Goal: Communication & Community: Answer question/provide support

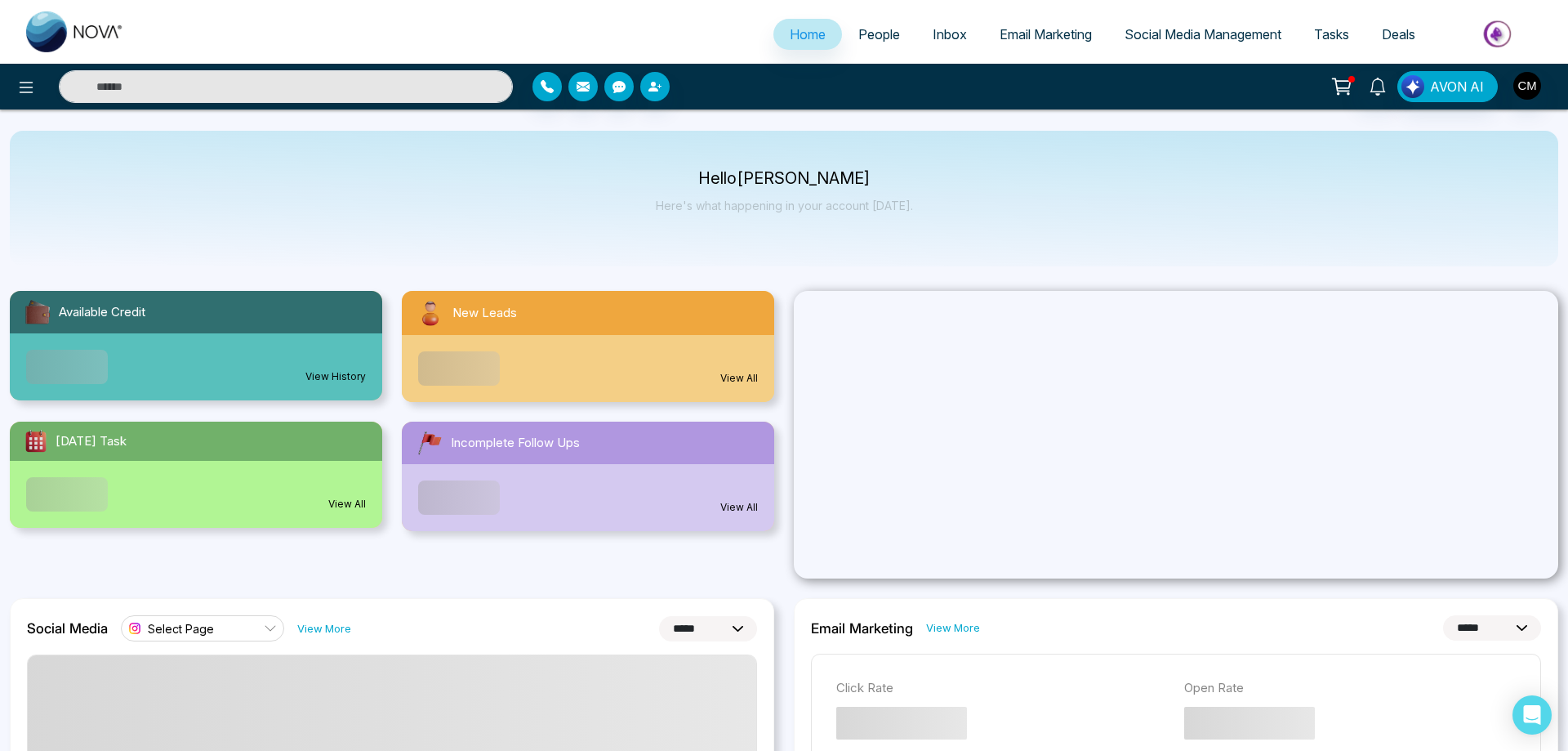
select select "*"
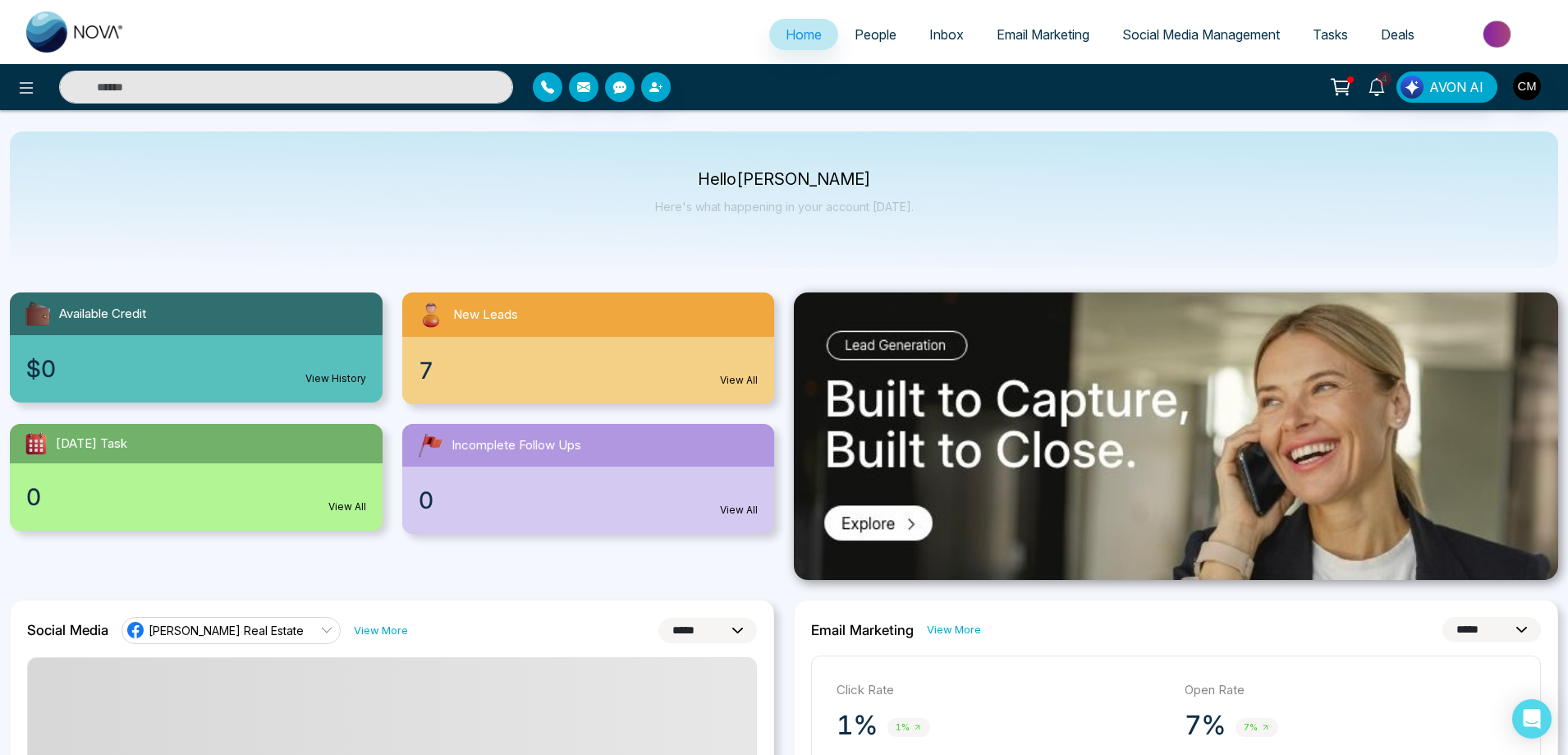
click at [930, 41] on span "Inbox" at bounding box center [946, 34] width 34 height 17
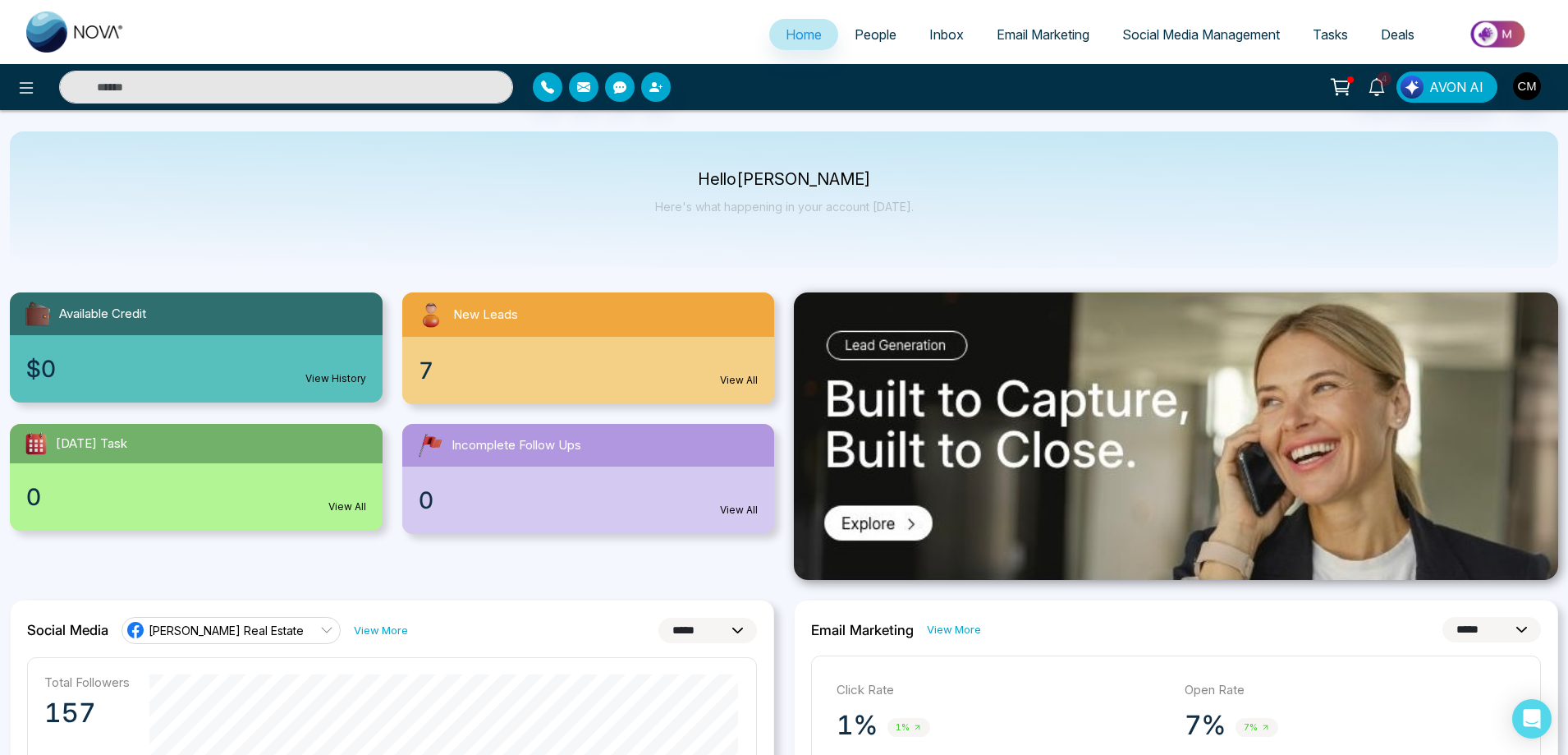
click at [933, 37] on span "Inbox" at bounding box center [946, 34] width 34 height 17
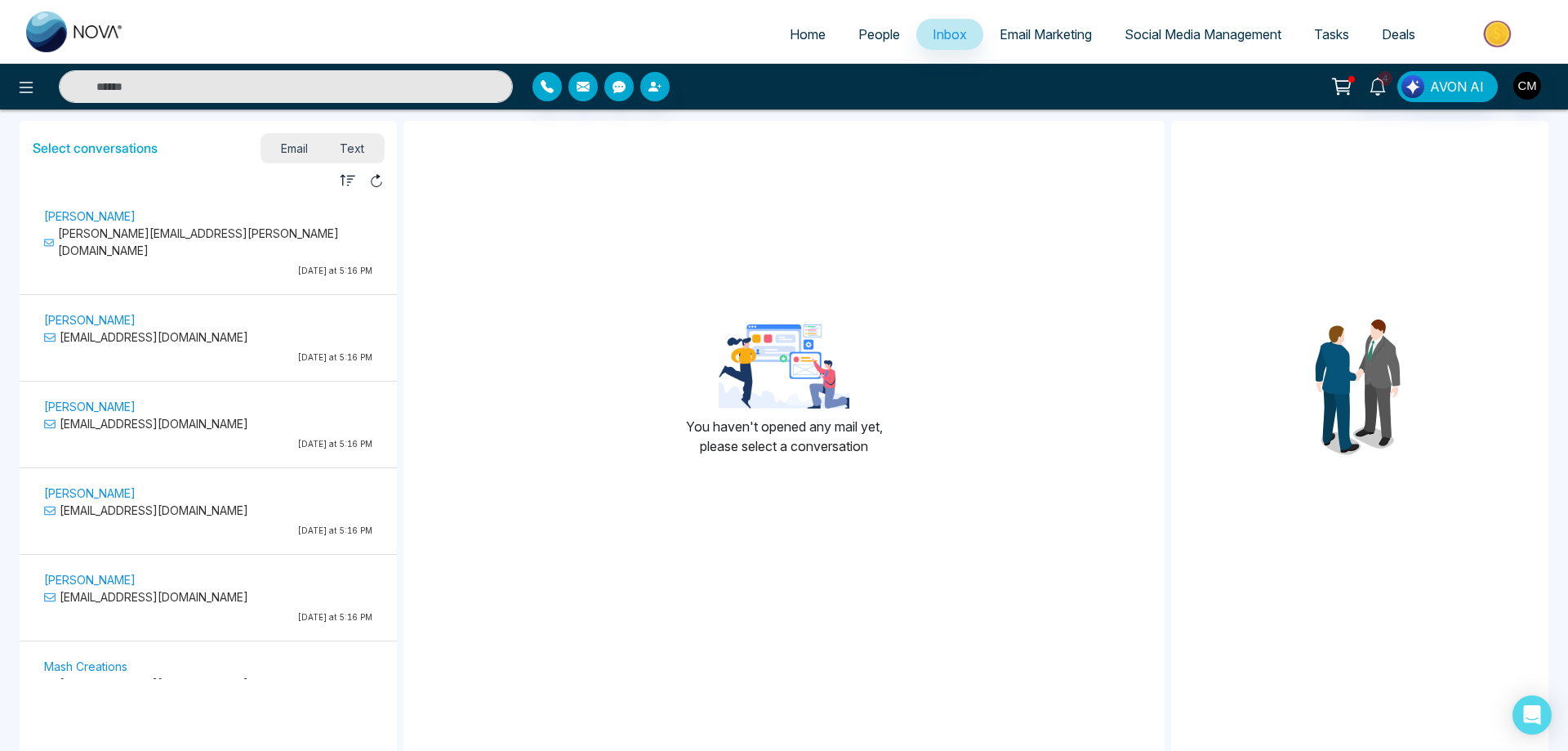
click at [219, 212] on p "[PERSON_NAME]" at bounding box center [208, 216] width 328 height 18
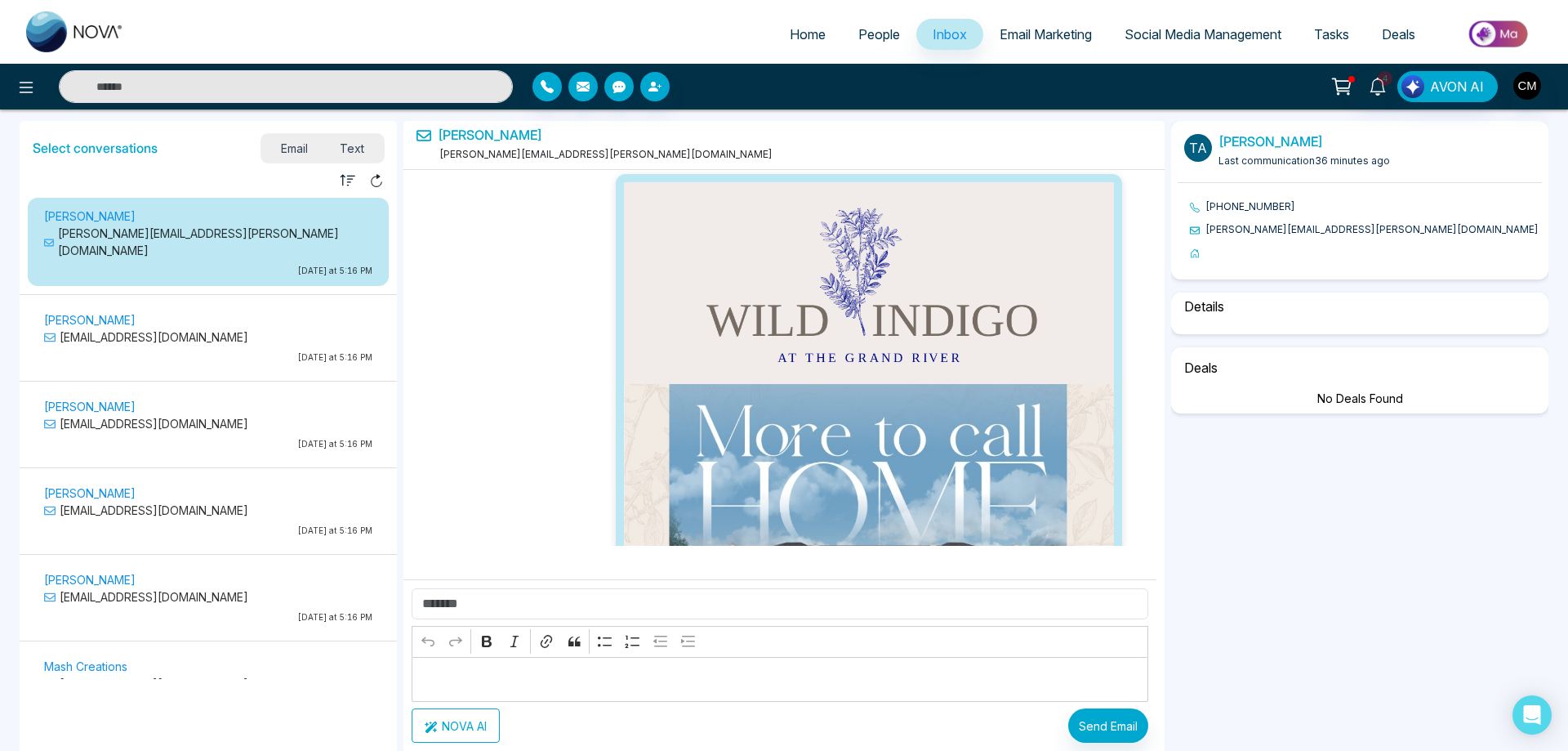
select select "****"
select select "********"
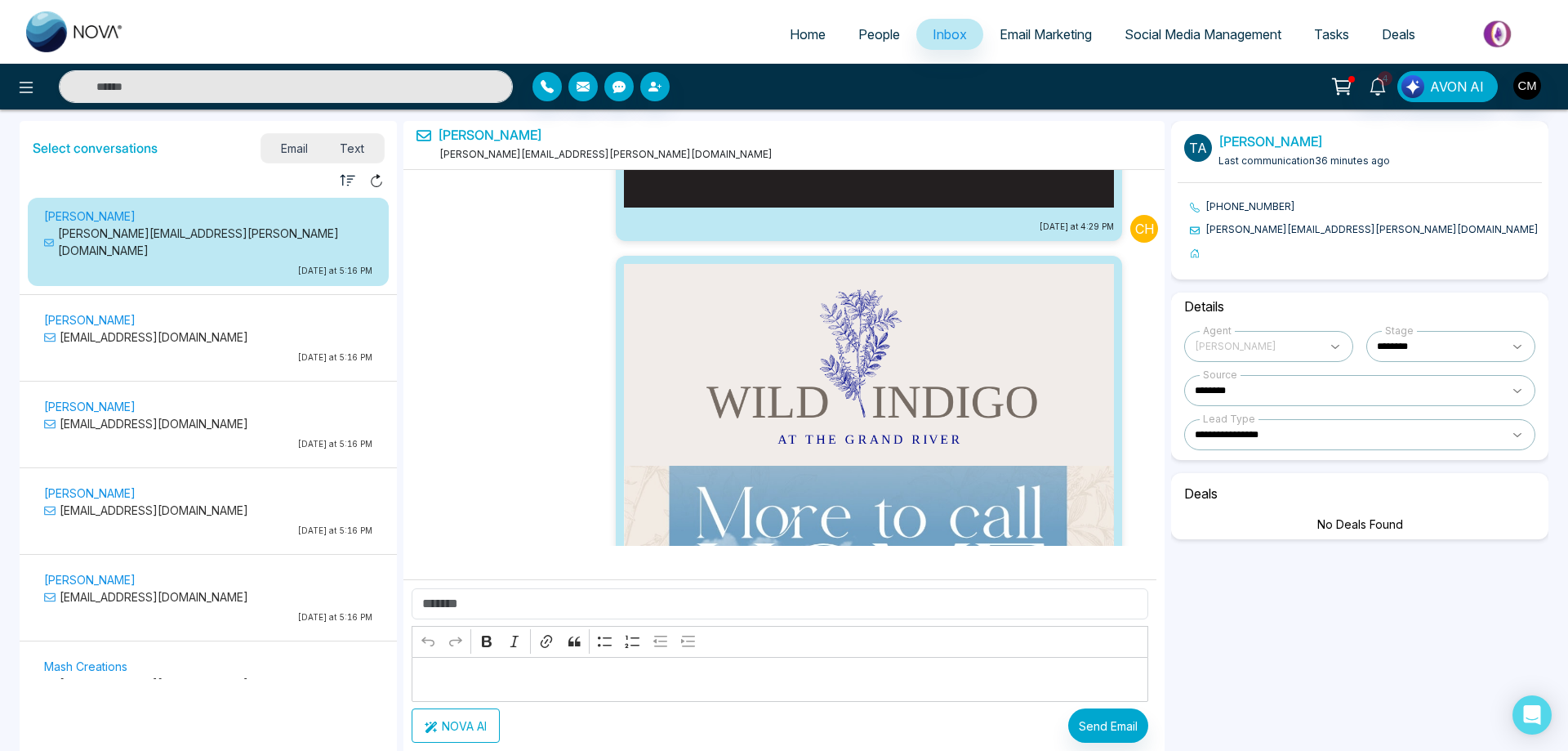
scroll to position [31342, 0]
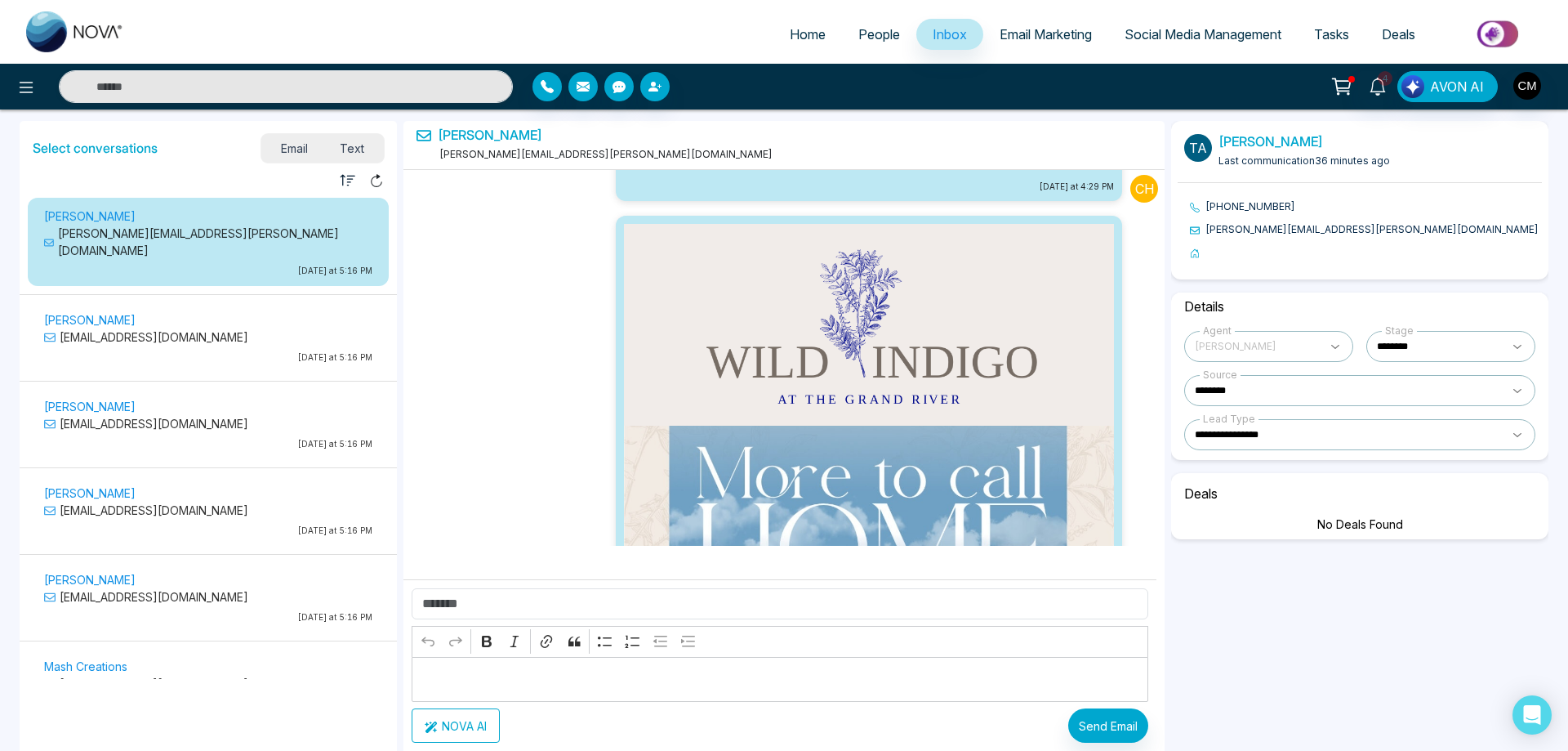
click at [356, 148] on span "Text" at bounding box center [352, 148] width 57 height 22
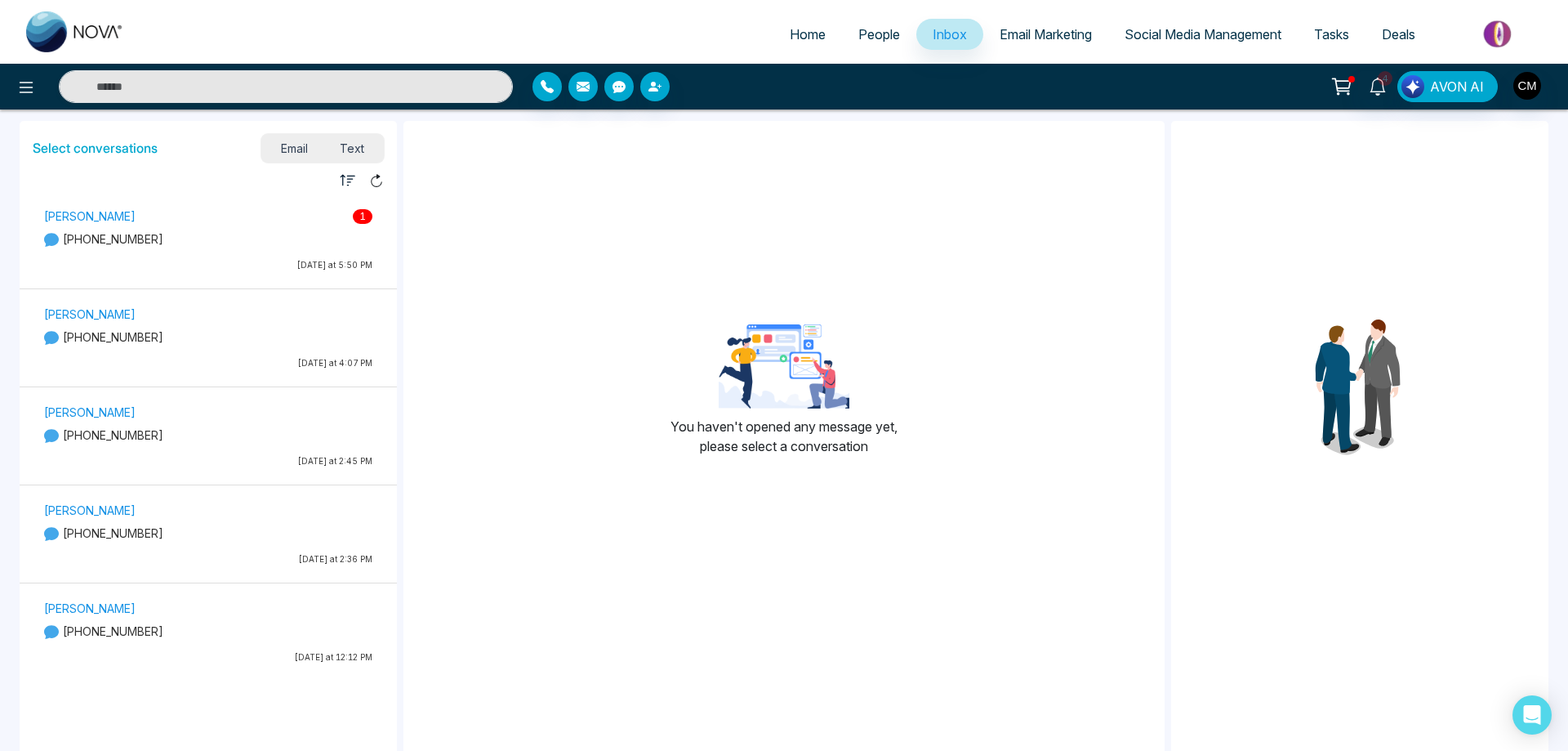
click at [283, 249] on div "Tanuj Patel 1 +12267593415 Today at 5:50 PM" at bounding box center [208, 242] width 344 height 73
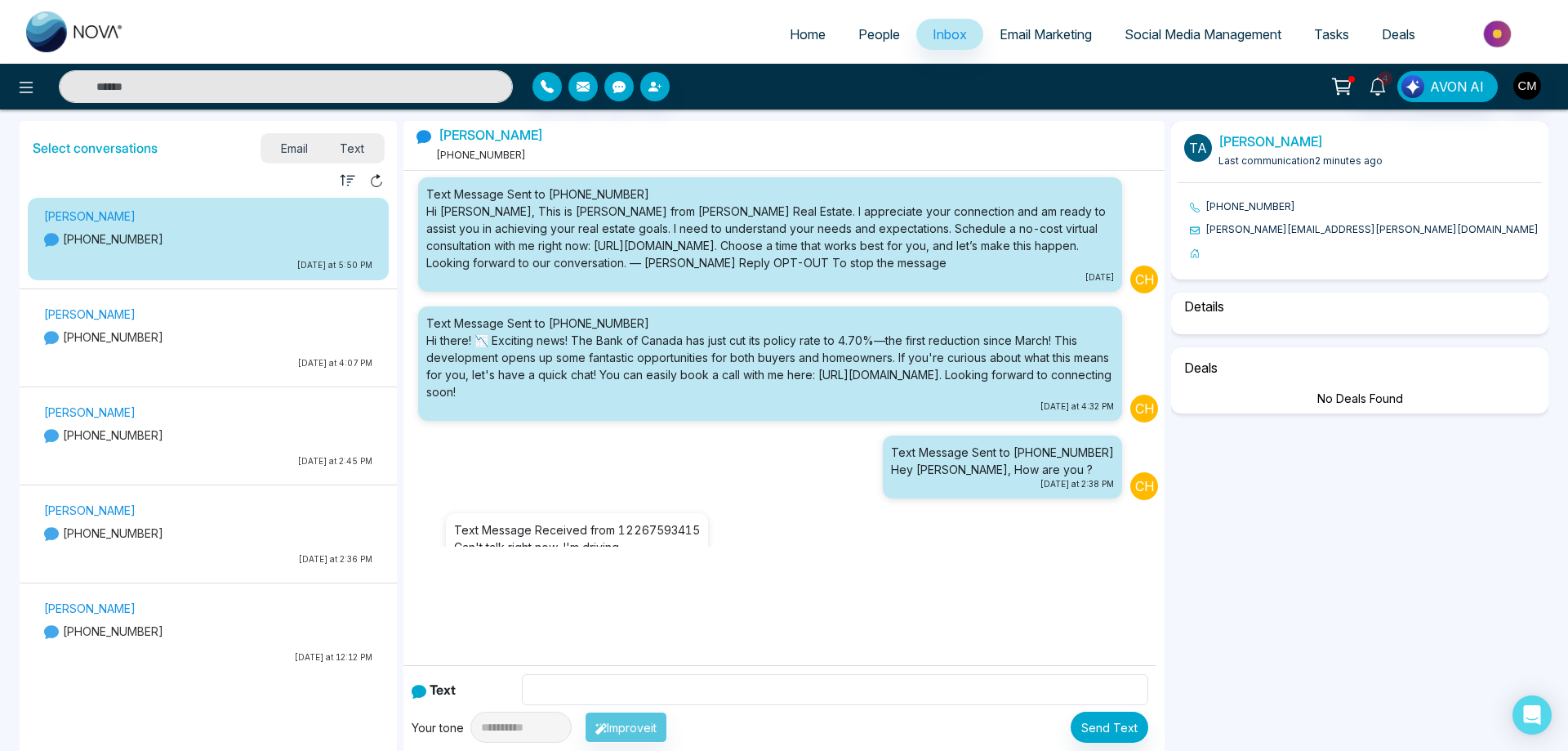
scroll to position [87, 0]
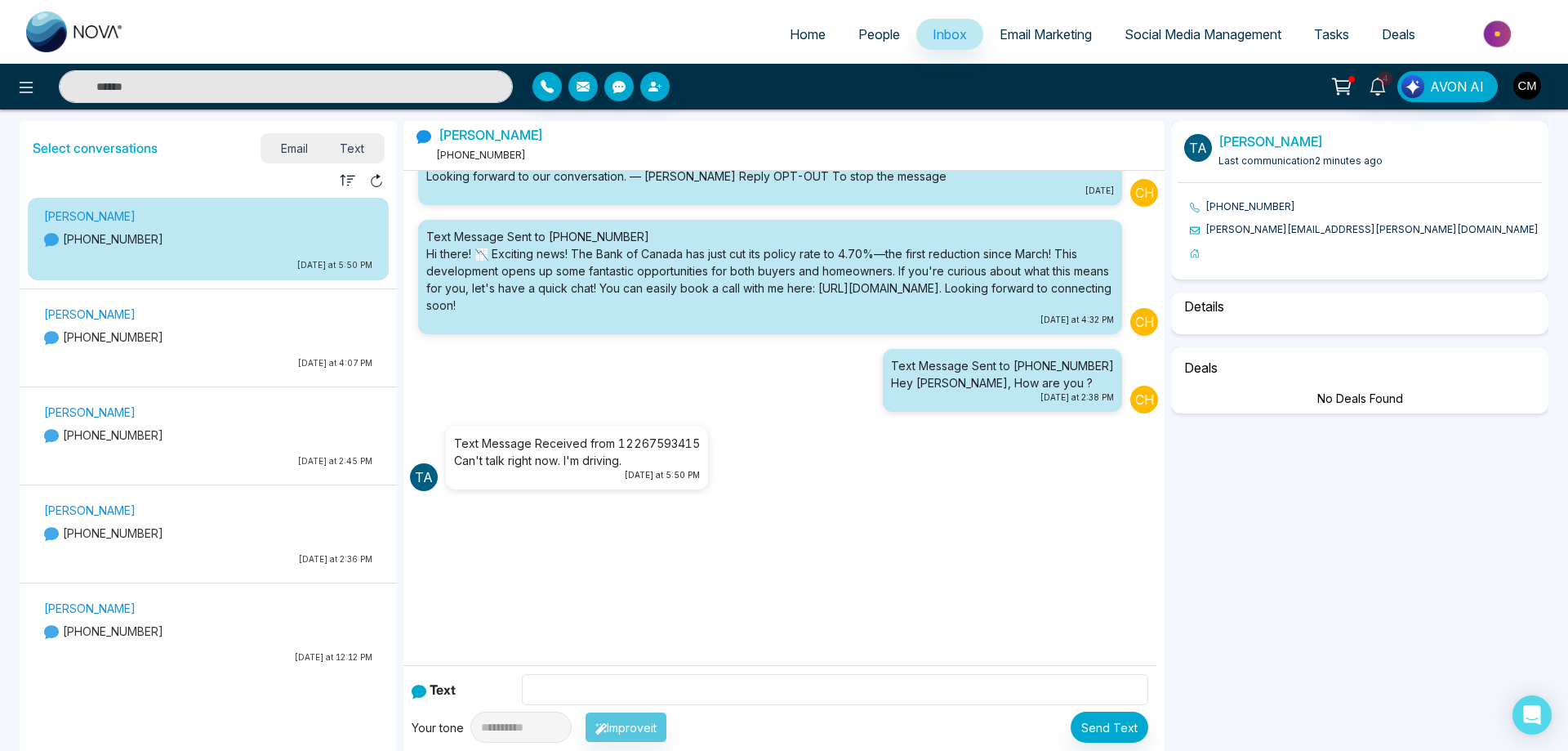
select select "****"
select select "********"
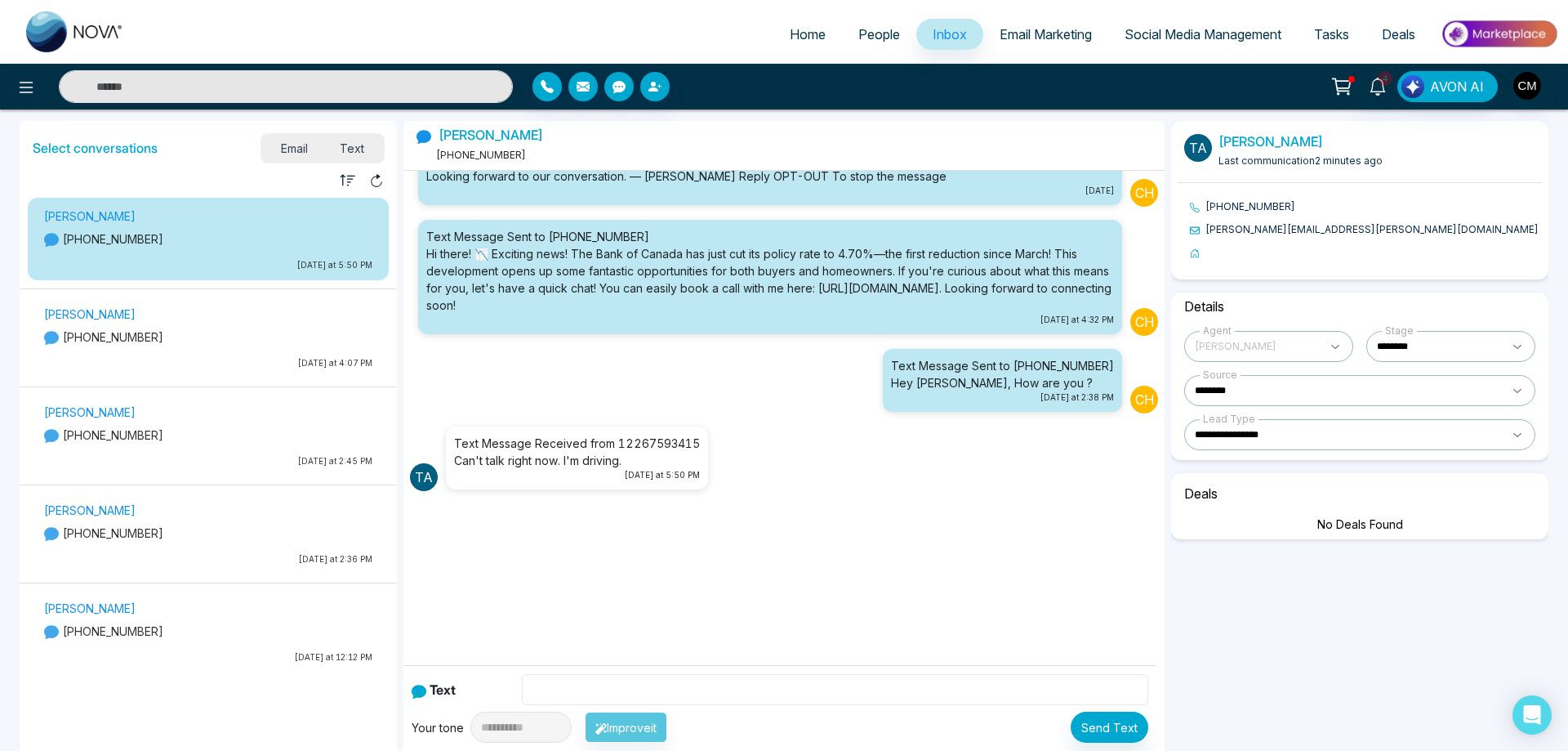
click at [546, 683] on input "text" at bounding box center [834, 689] width 625 height 31
type input "*"
click at [668, 689] on input "**********" at bounding box center [834, 689] width 625 height 31
type input "**********"
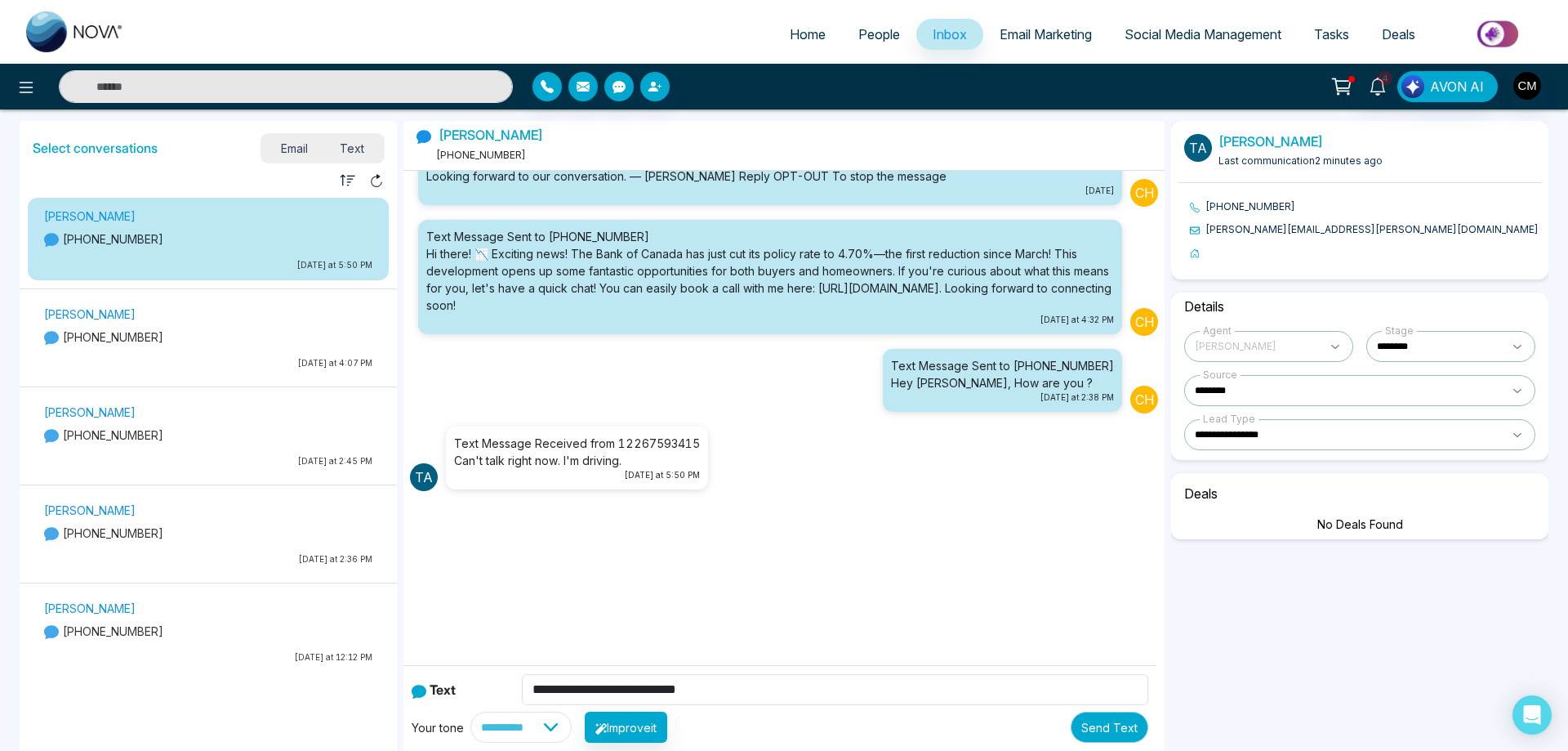
click at [1115, 725] on button "Send Text" at bounding box center [1109, 726] width 77 height 31
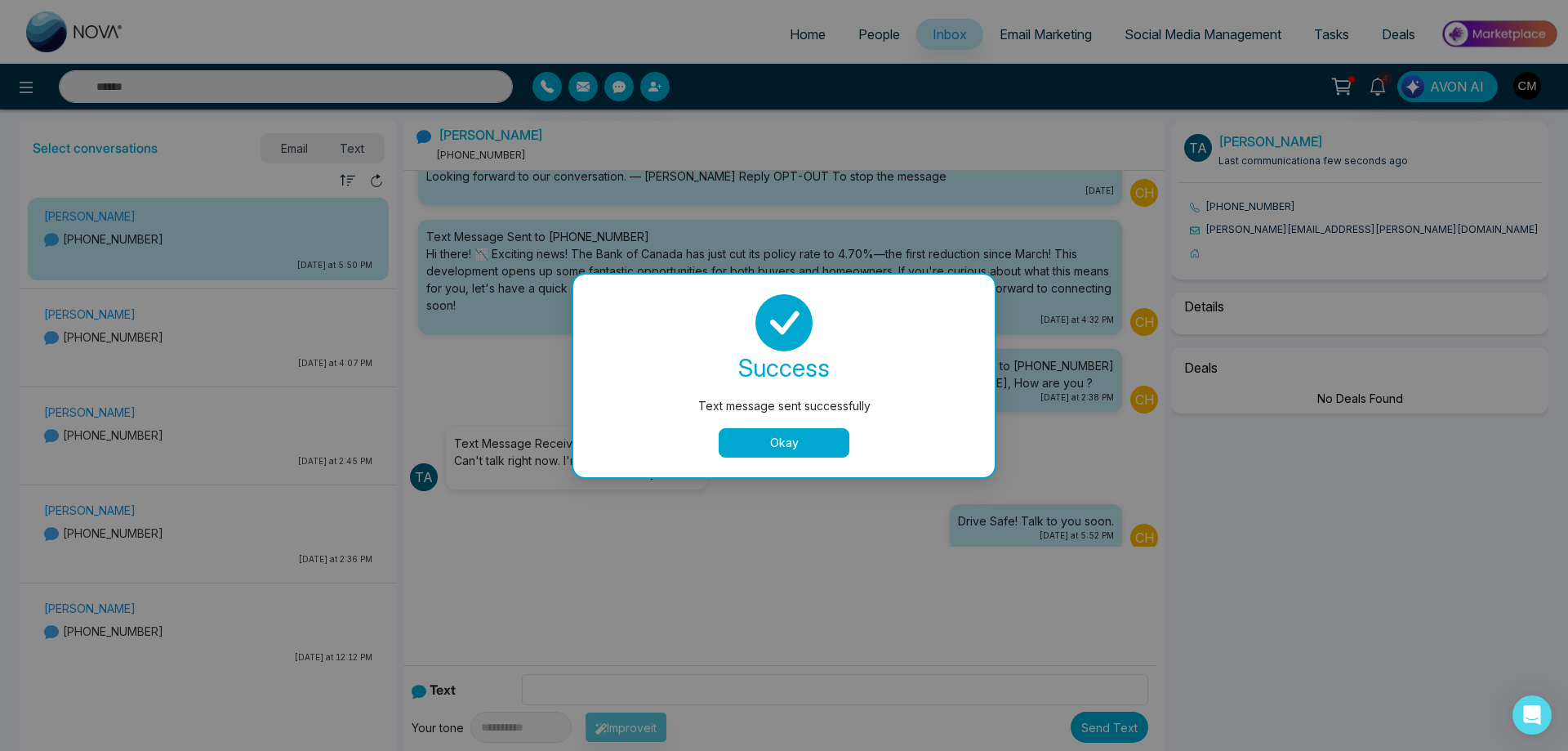
scroll to position [147, 0]
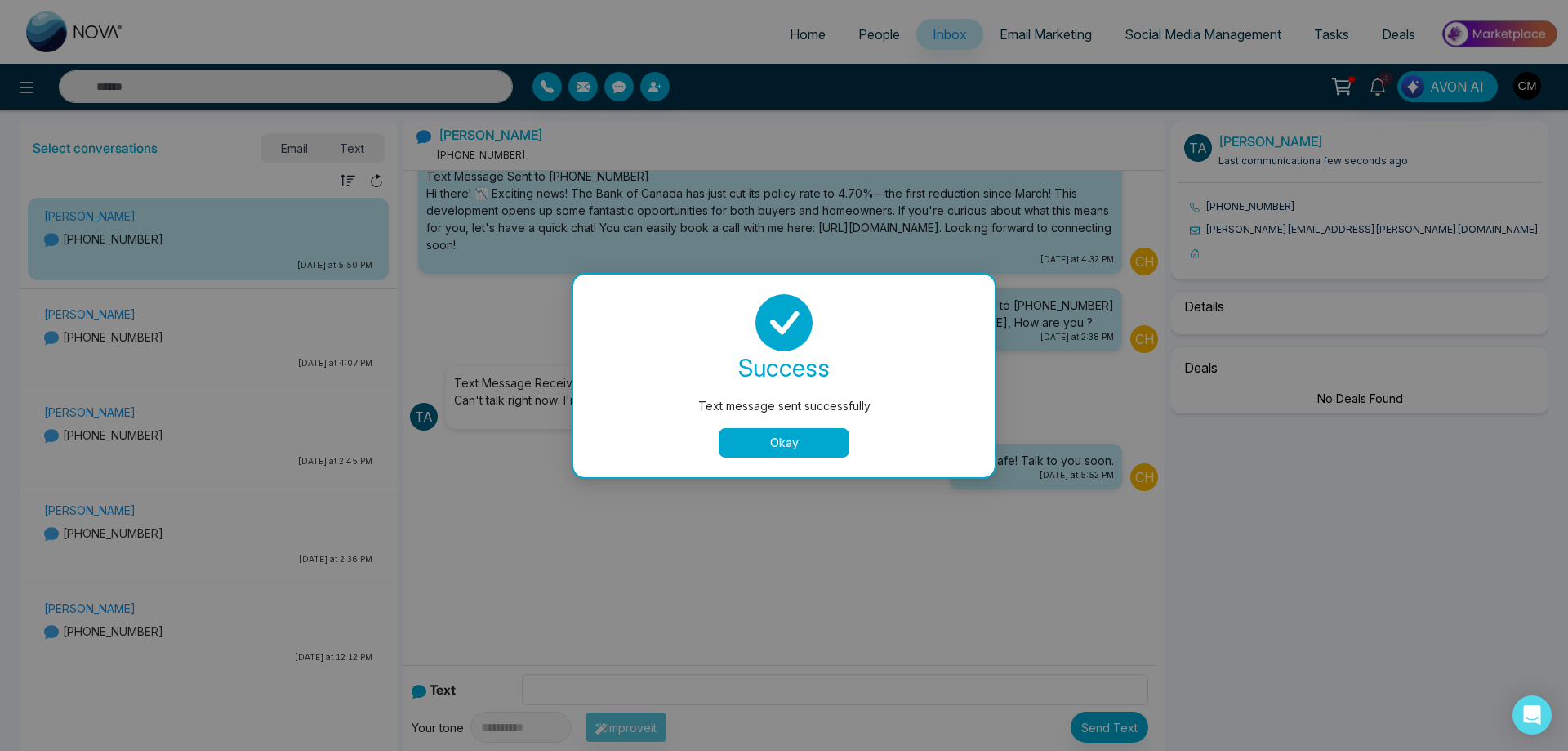
select select "****"
select select "********"
click at [766, 459] on div "success Text message sent successfully Okay" at bounding box center [784, 376] width 421 height 203
click at [765, 458] on div "success Text message sent successfully Okay" at bounding box center [784, 376] width 421 height 203
click at [759, 453] on div "Drive Safe! Talk to you soon. Today at 5:52 PM Ch" at bounding box center [784, 467] width 748 height 61
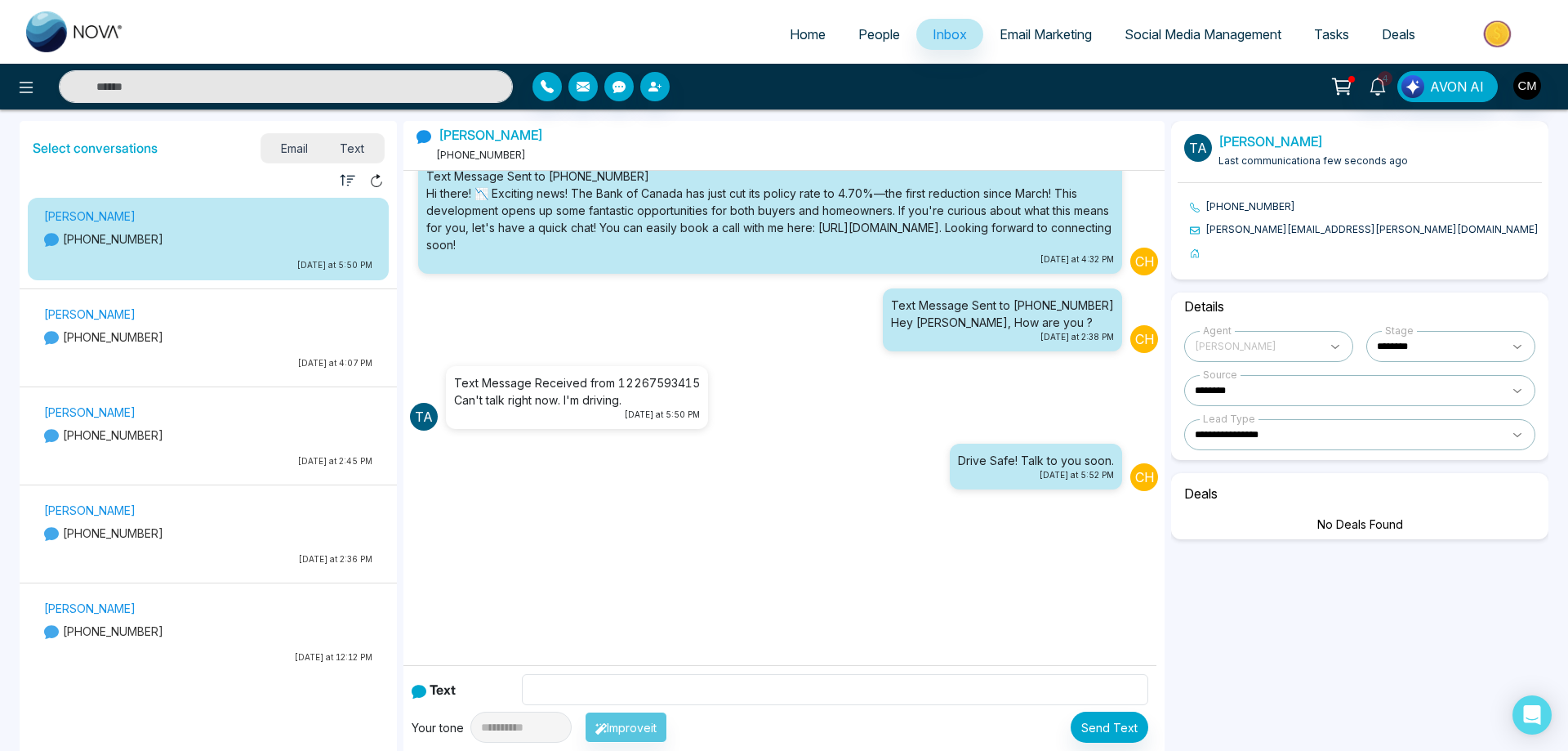
click at [298, 438] on p "[PHONE_NUMBER]" at bounding box center [208, 435] width 328 height 18
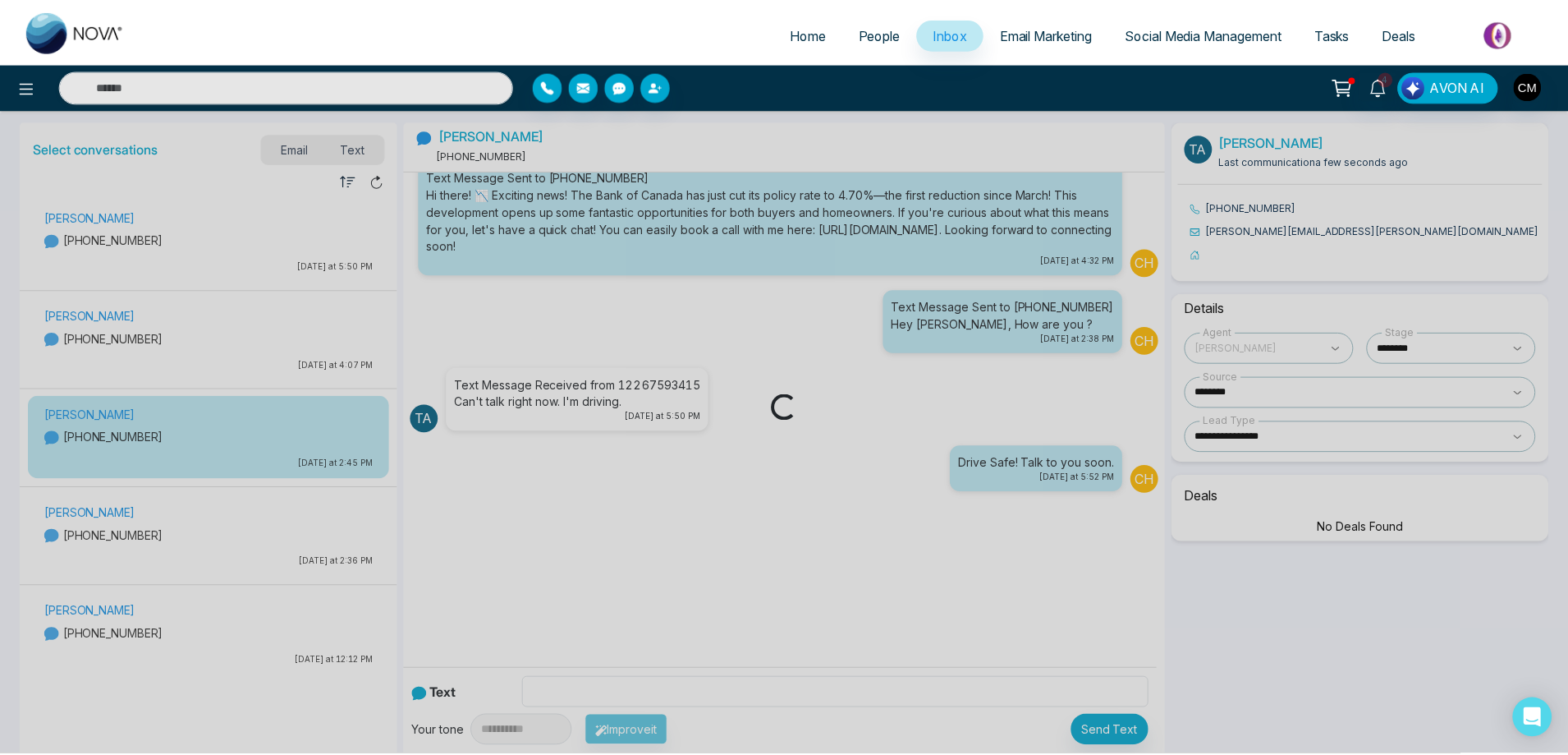
scroll to position [0, 0]
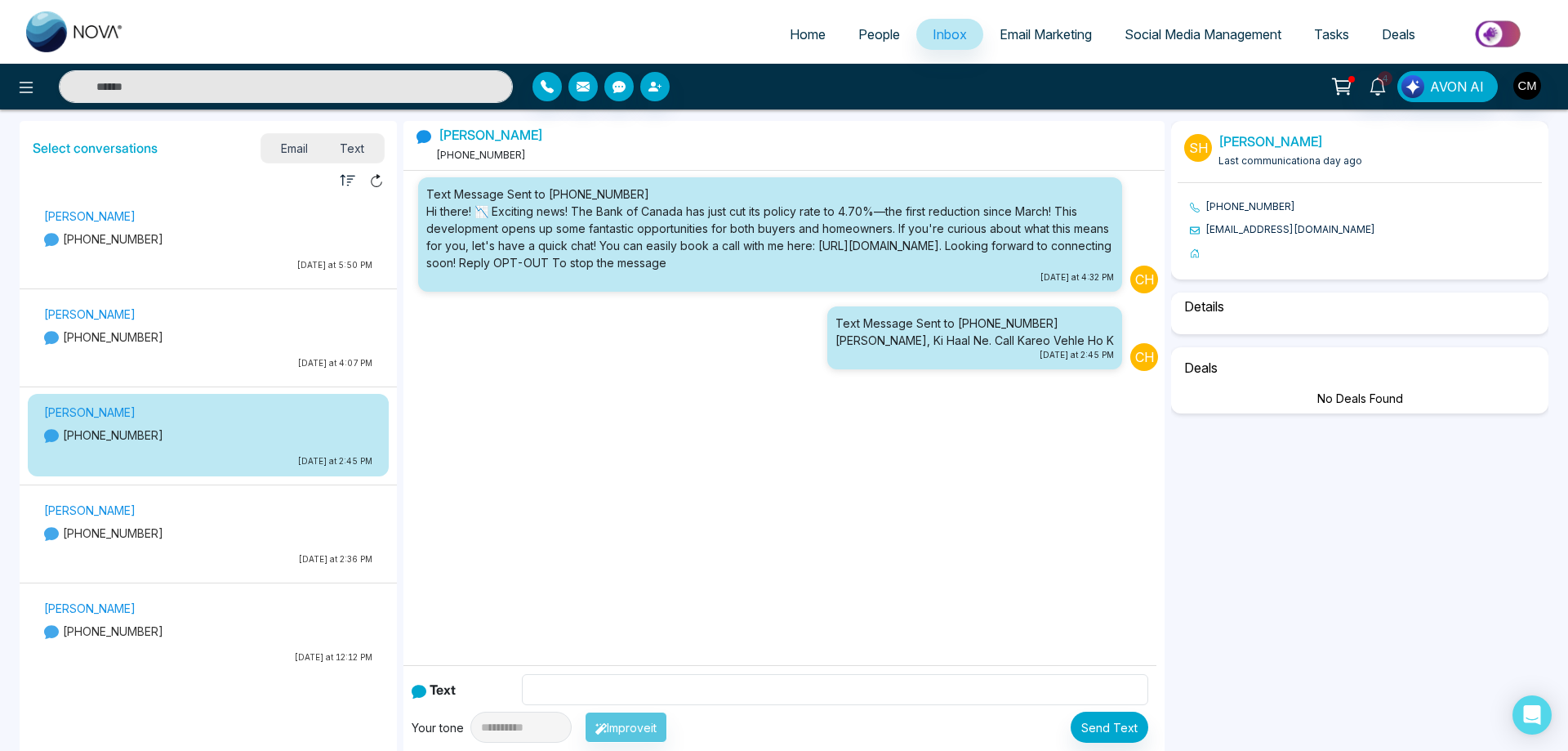
select select "****"
select select "**********"
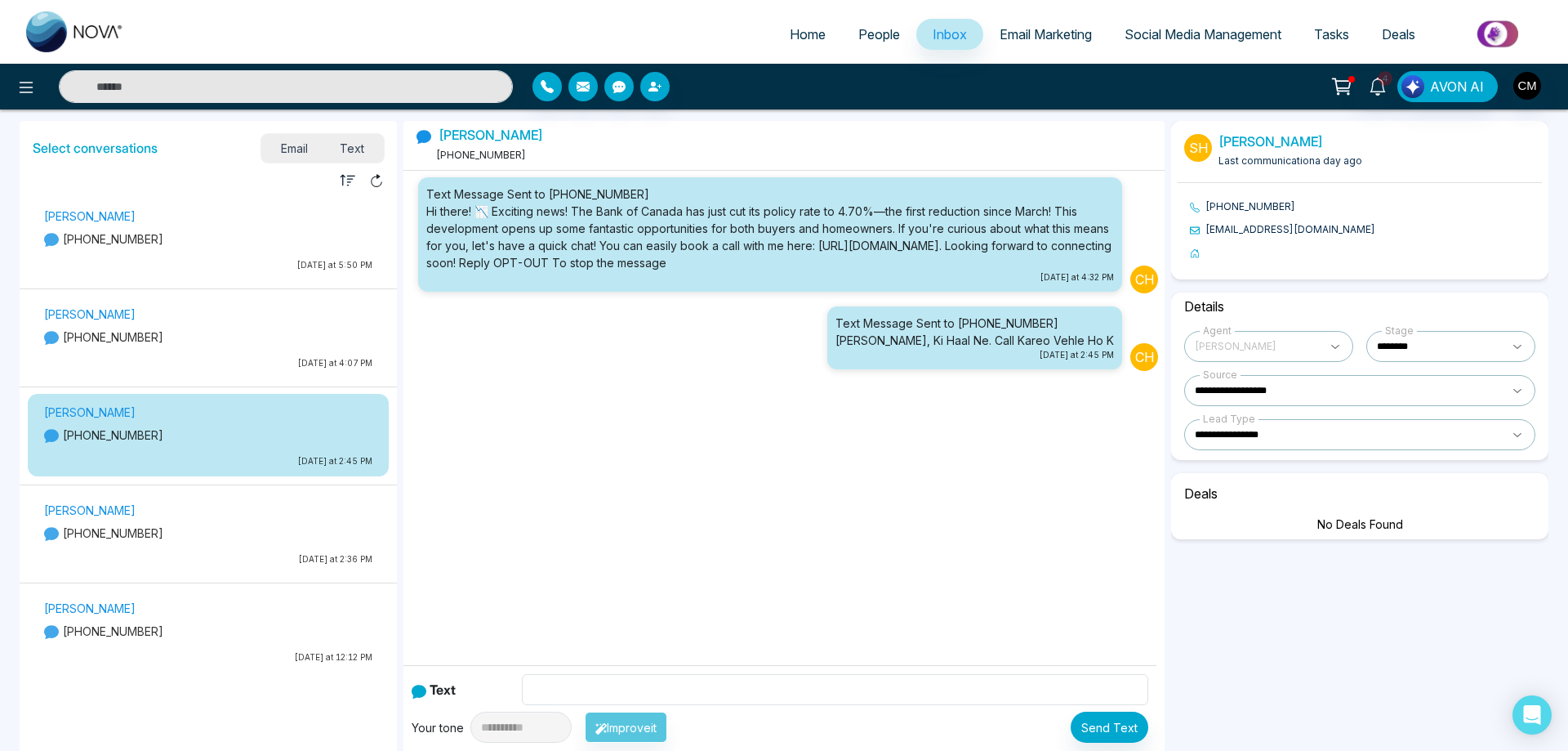
click at [897, 39] on link "People" at bounding box center [879, 33] width 75 height 31
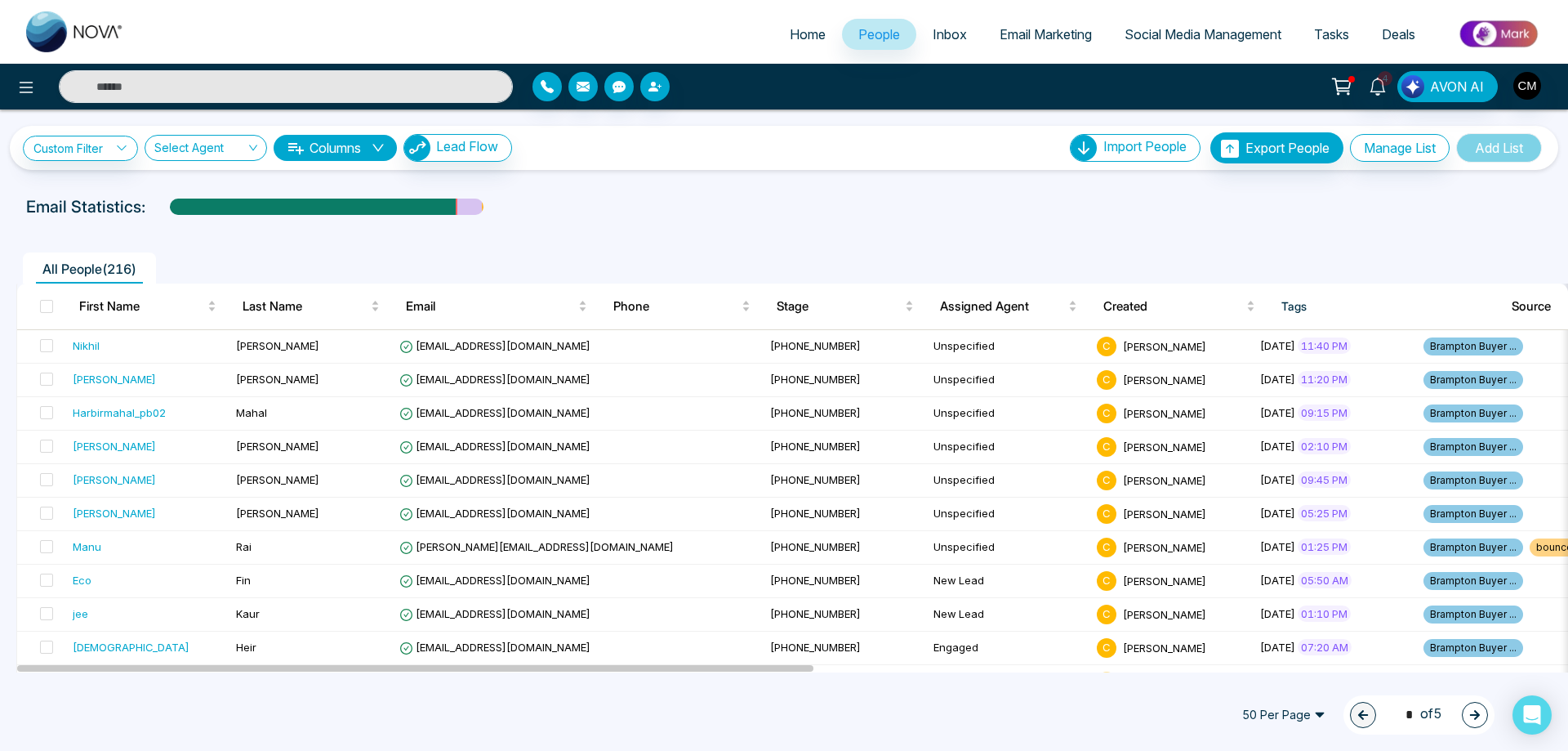
click at [941, 38] on span "Inbox" at bounding box center [949, 34] width 34 height 17
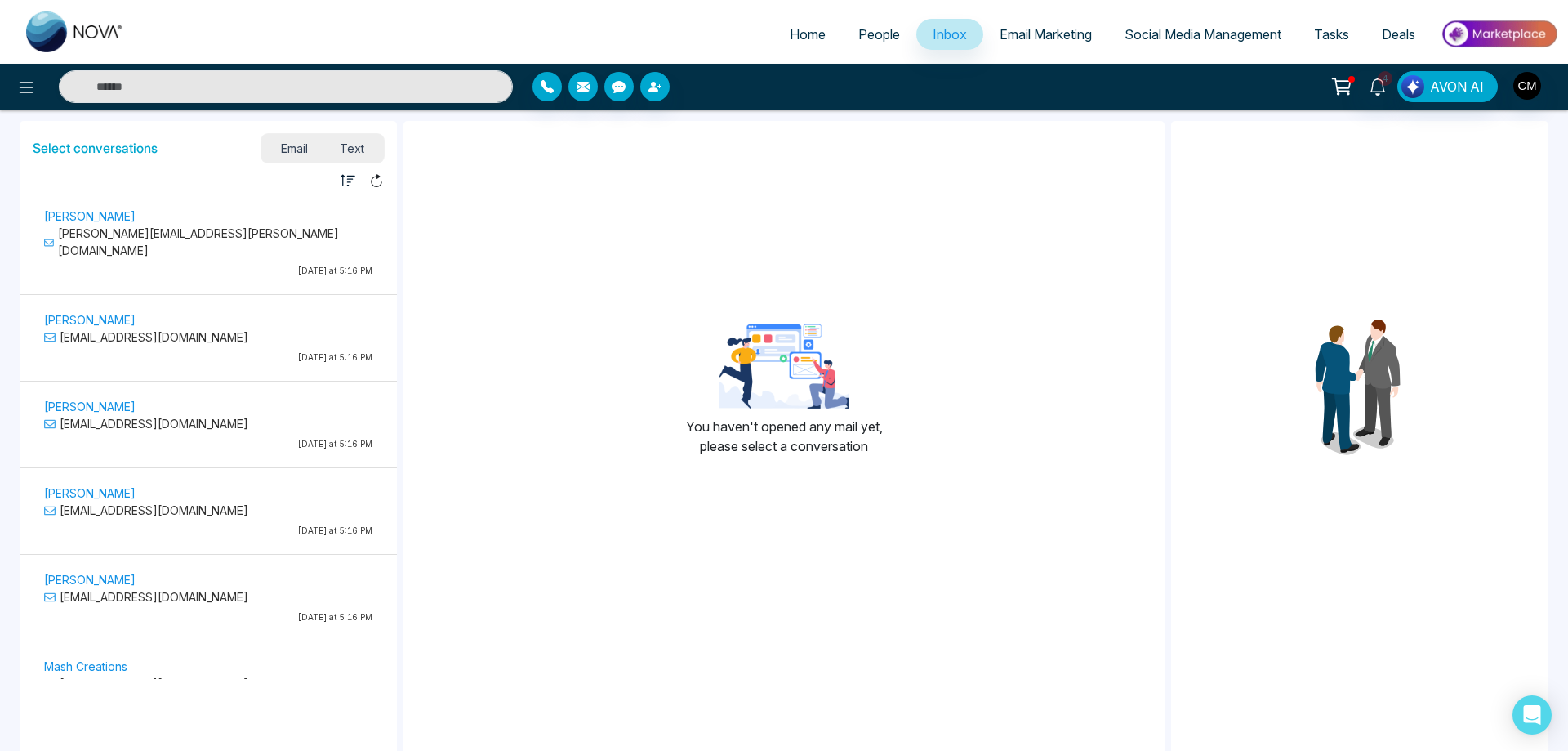
click at [1057, 35] on span "Email Marketing" at bounding box center [1045, 34] width 92 height 17
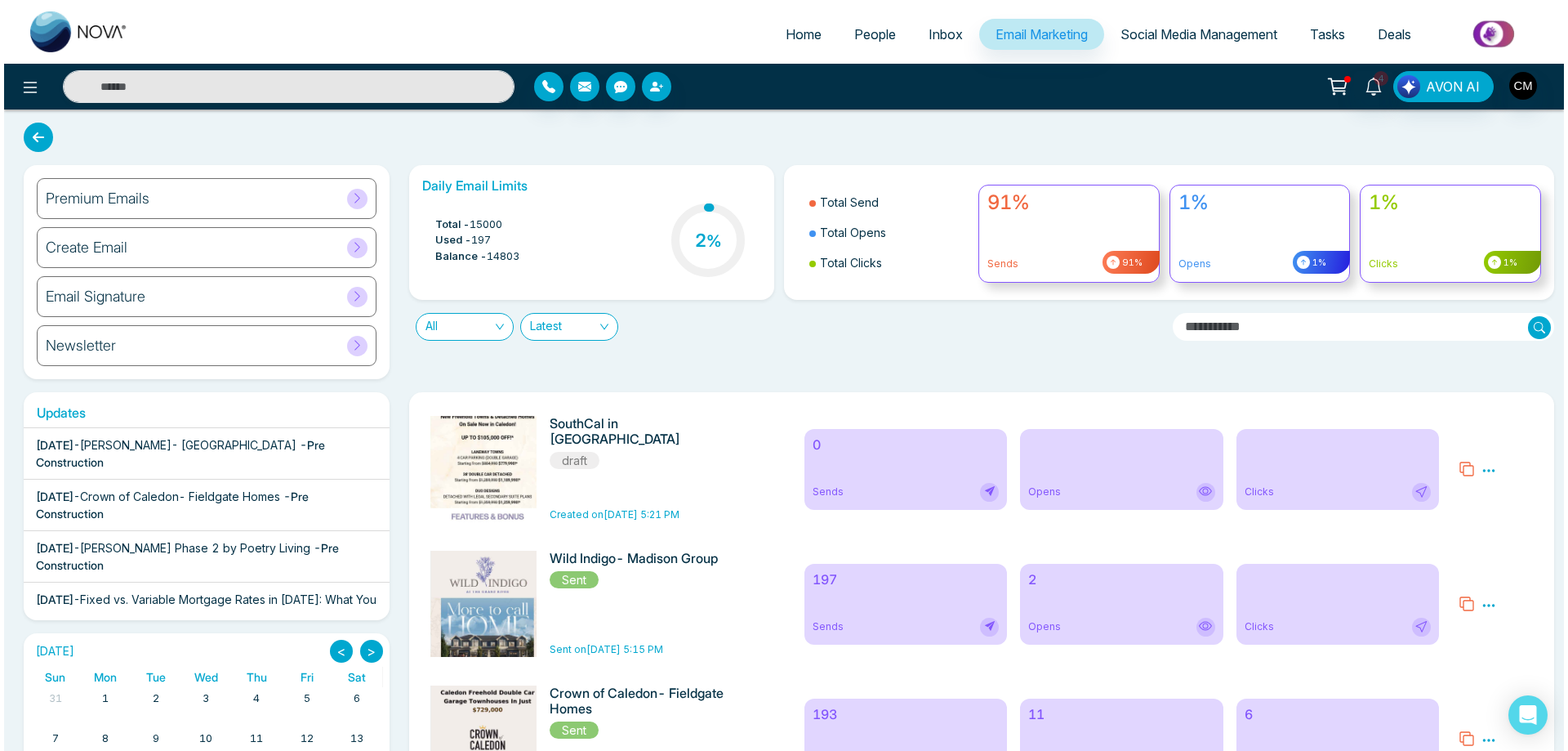
scroll to position [163, 0]
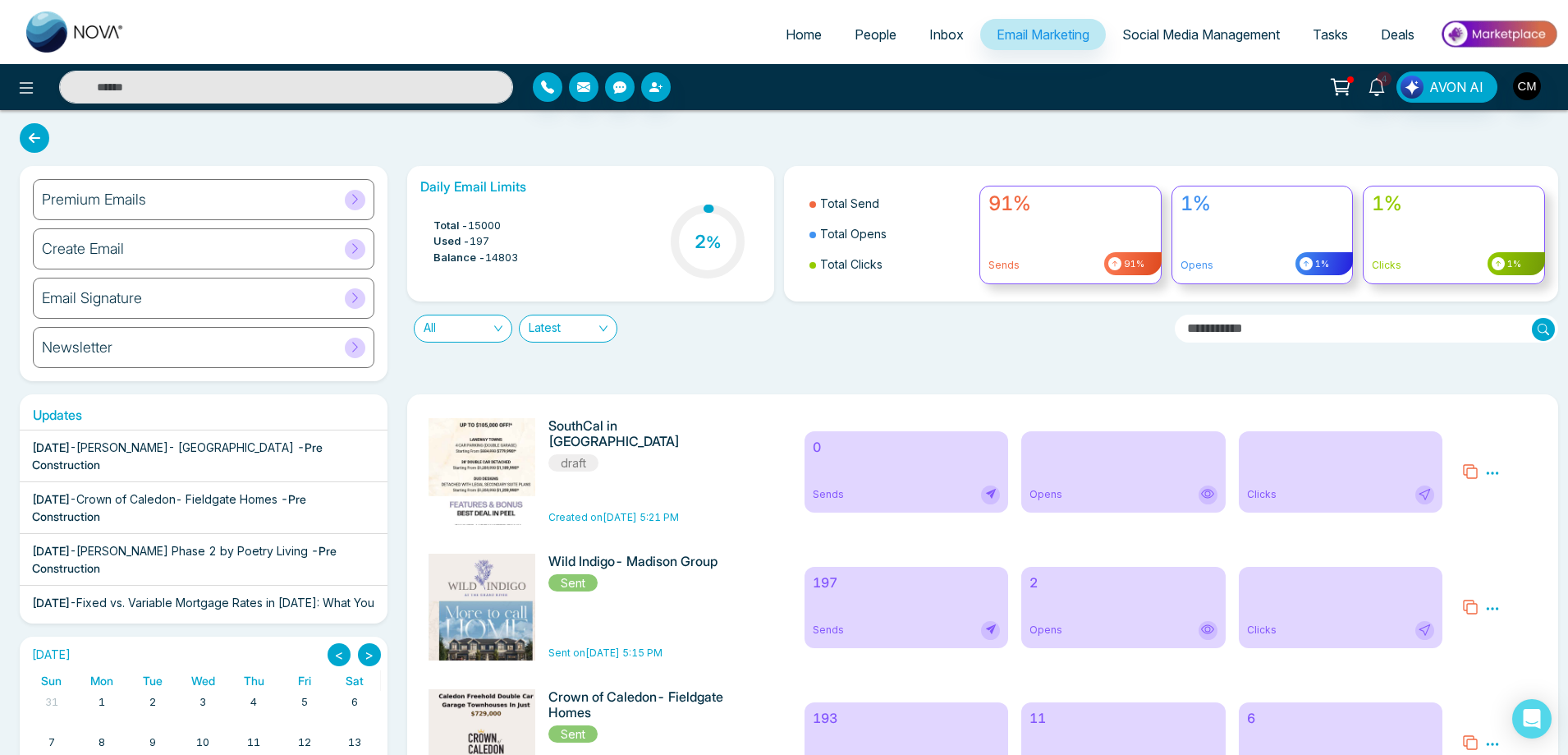
click at [1490, 469] on icon at bounding box center [1492, 472] width 15 height 15
click at [1507, 540] on span "Delete" at bounding box center [1516, 545] width 36 height 14
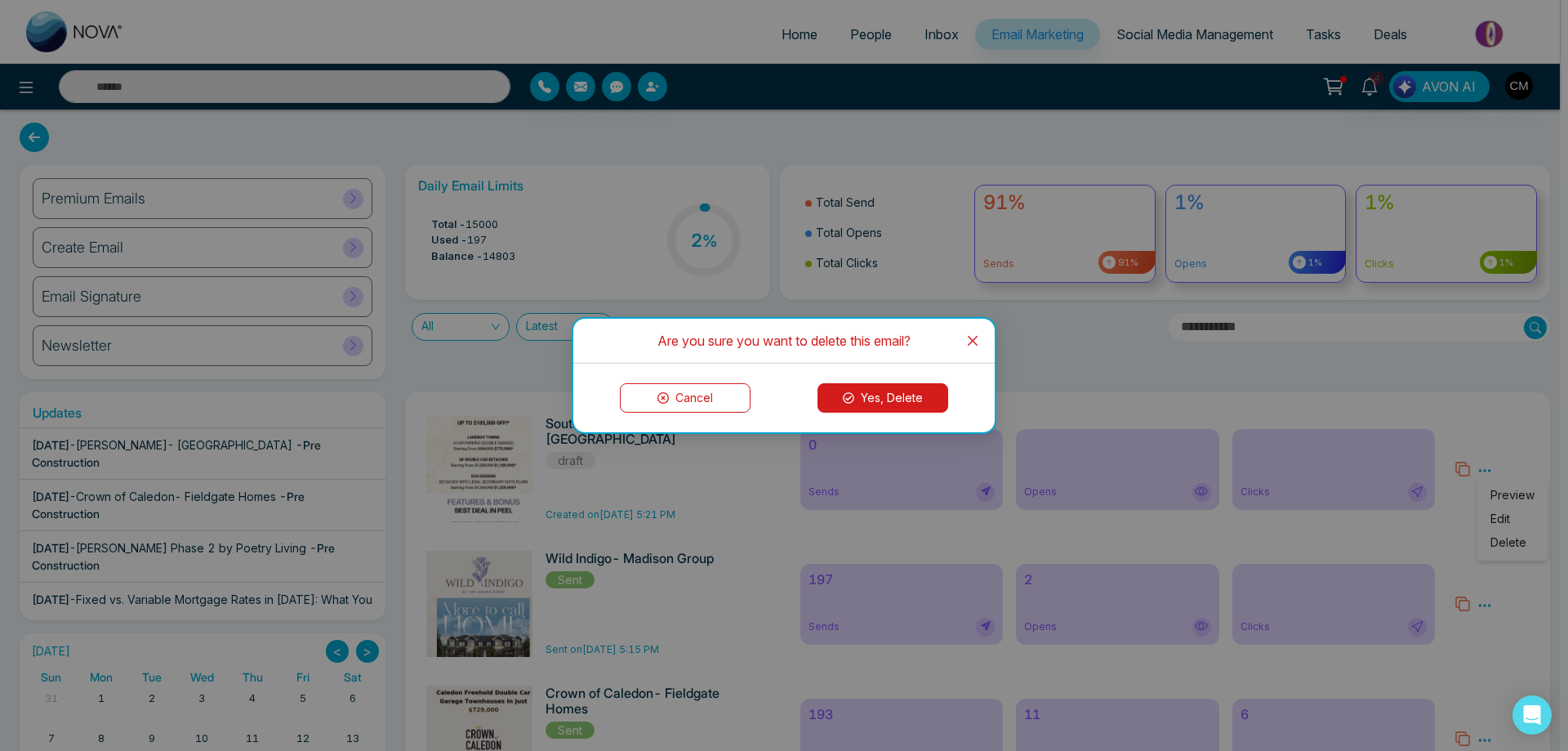
click at [886, 392] on button "Yes, Delete" at bounding box center [882, 397] width 131 height 29
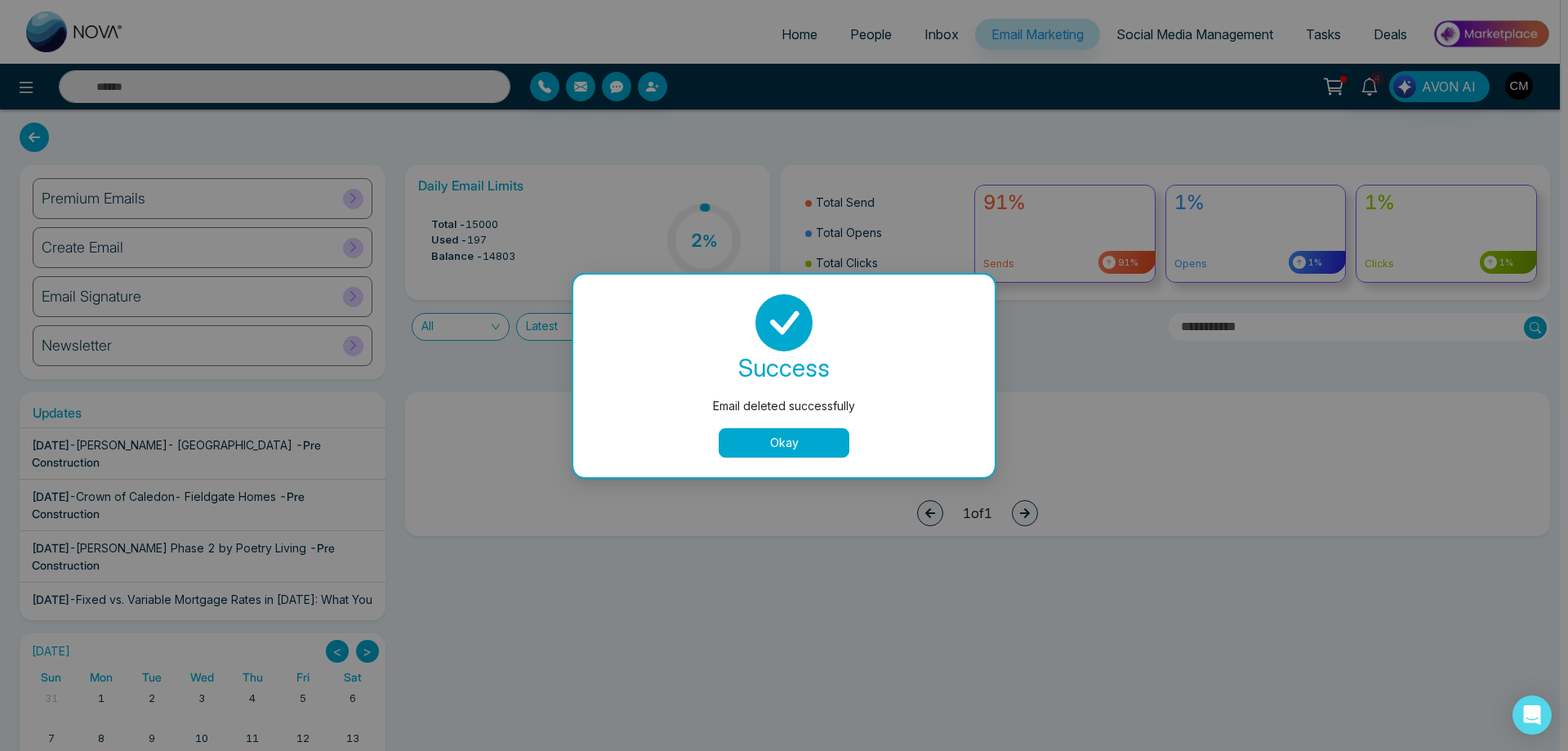
click at [760, 435] on button "Okay" at bounding box center [783, 442] width 131 height 29
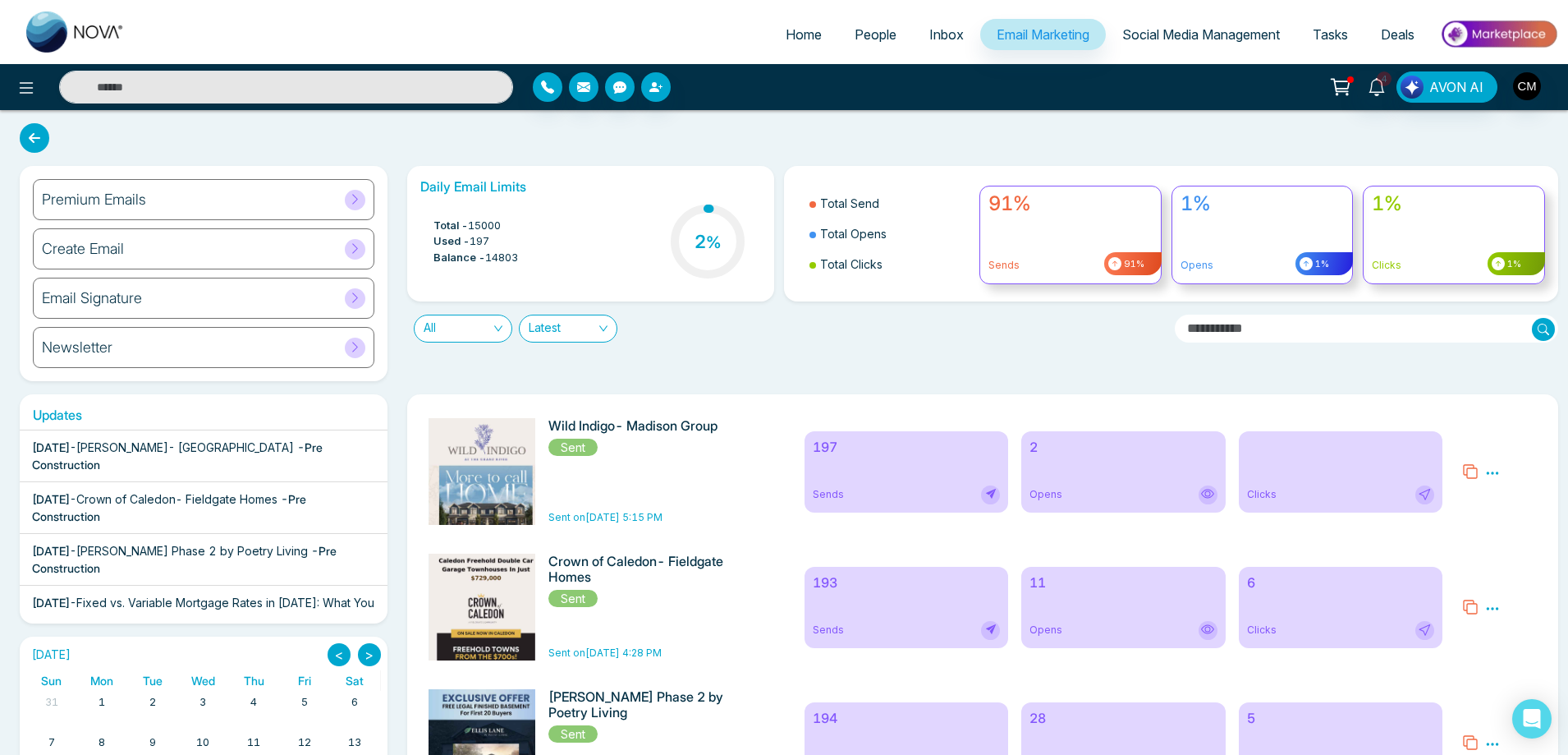
click at [873, 463] on div "197 Sends" at bounding box center [907, 472] width 205 height 81
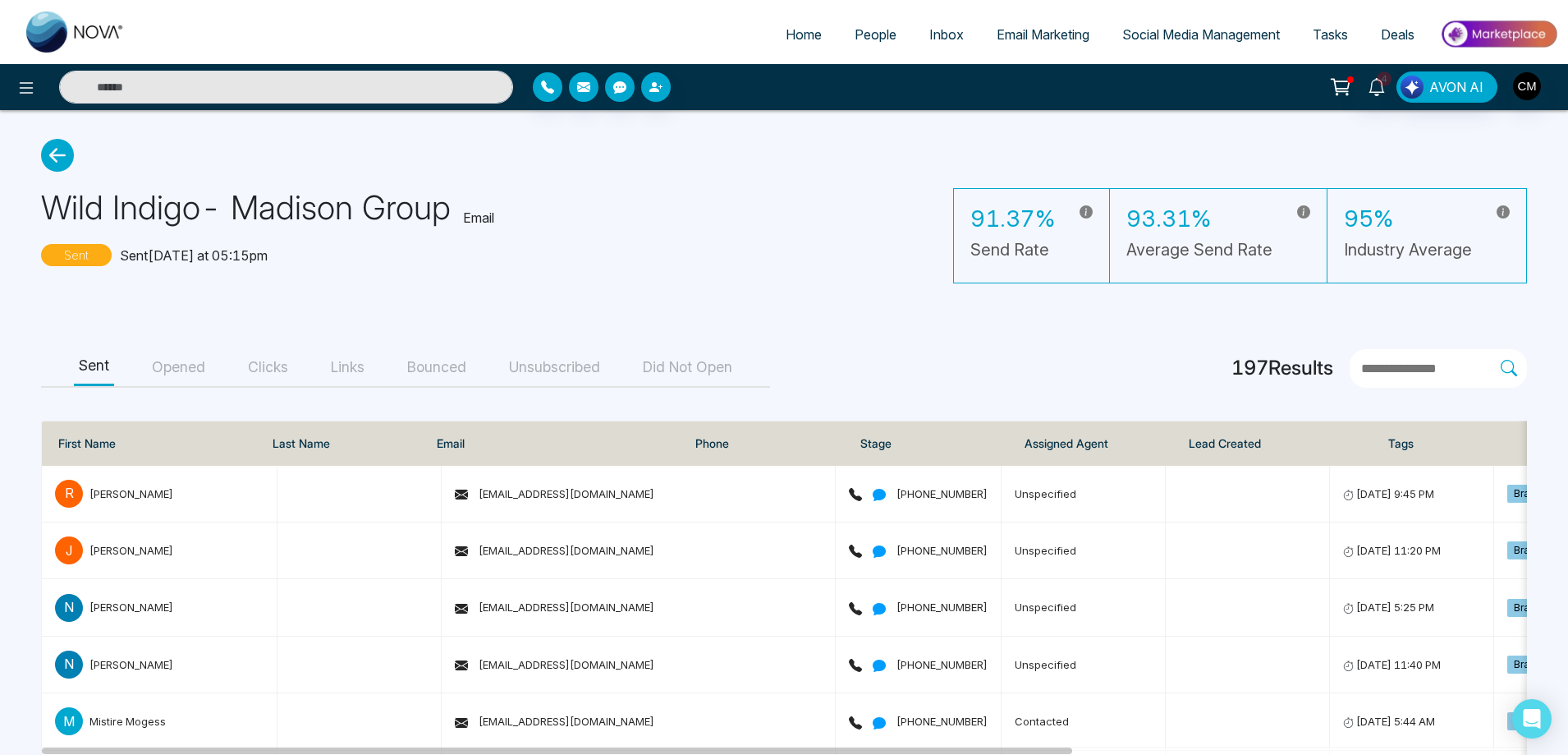
click at [187, 371] on button "Opened" at bounding box center [178, 367] width 64 height 37
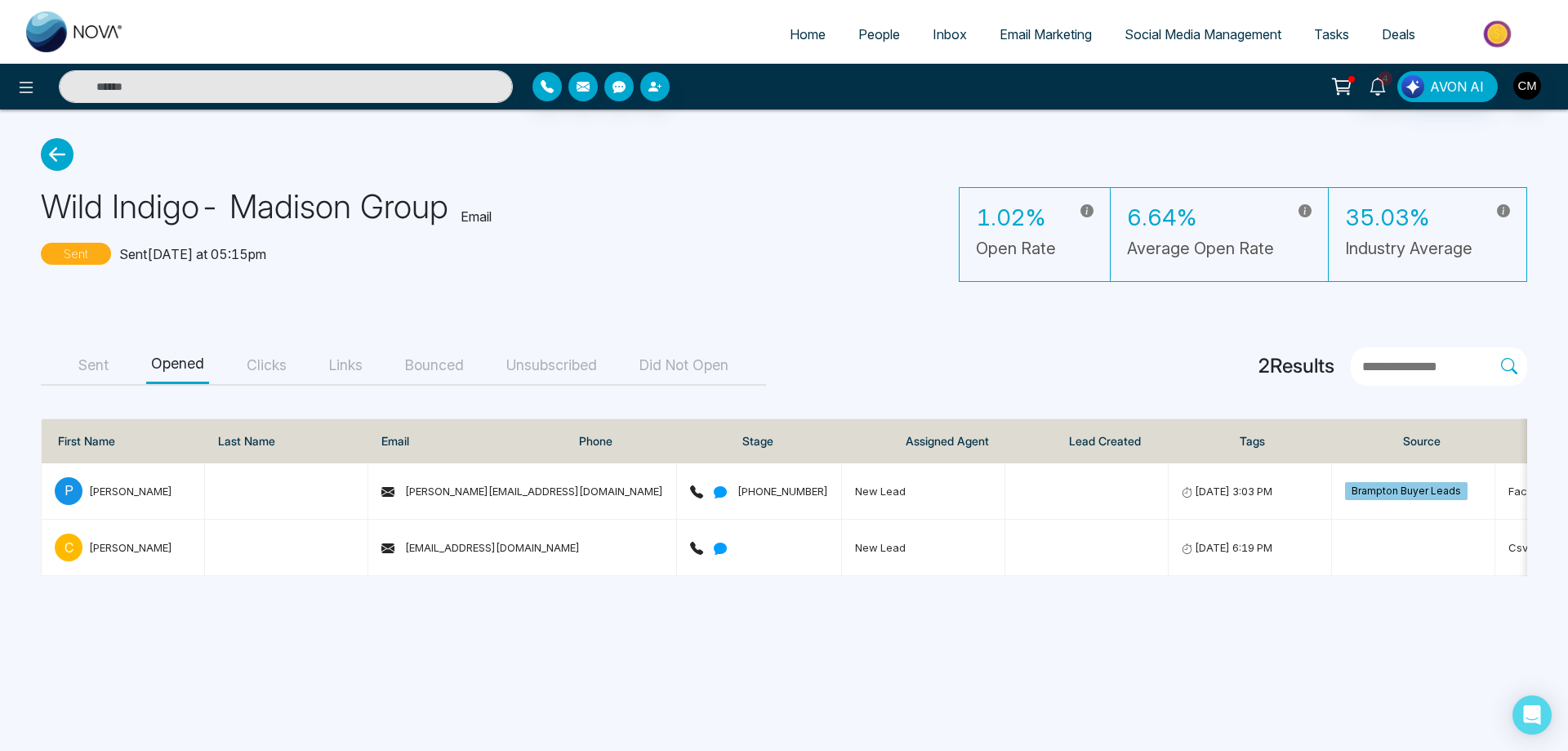
click at [1022, 33] on span "Email Marketing" at bounding box center [1045, 34] width 92 height 17
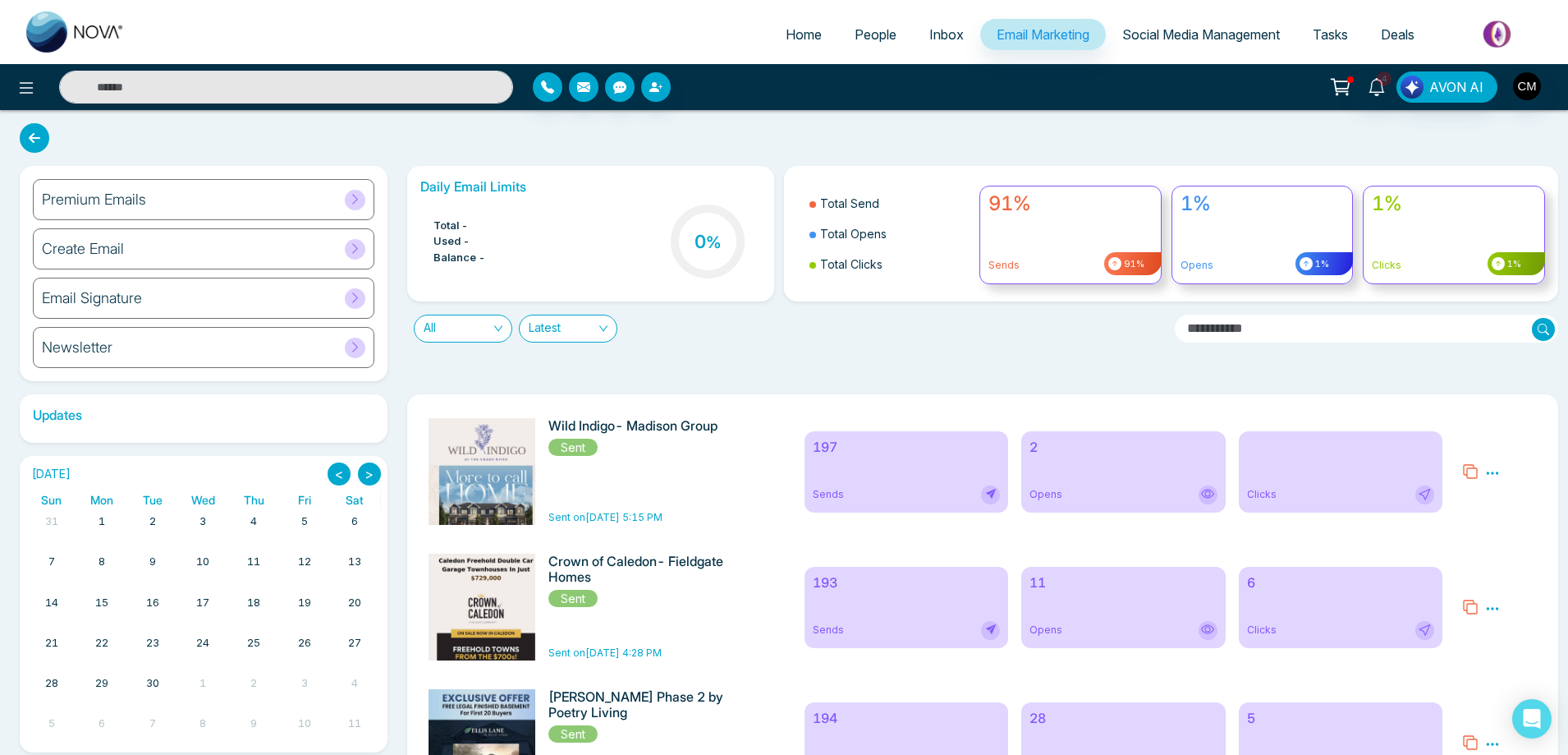
click at [841, 36] on link "People" at bounding box center [876, 34] width 75 height 31
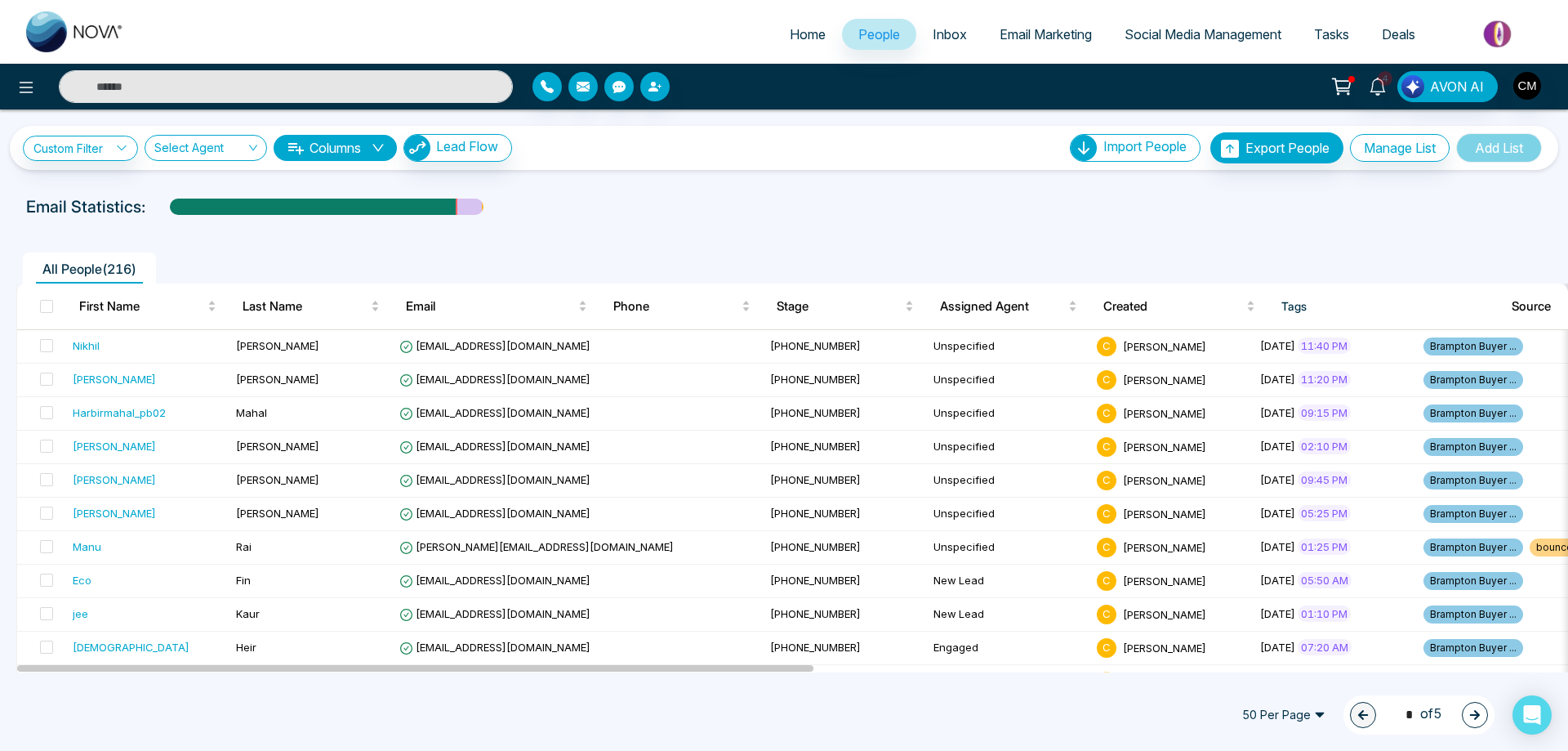
click at [1054, 36] on span "Email Marketing" at bounding box center [1045, 34] width 92 height 17
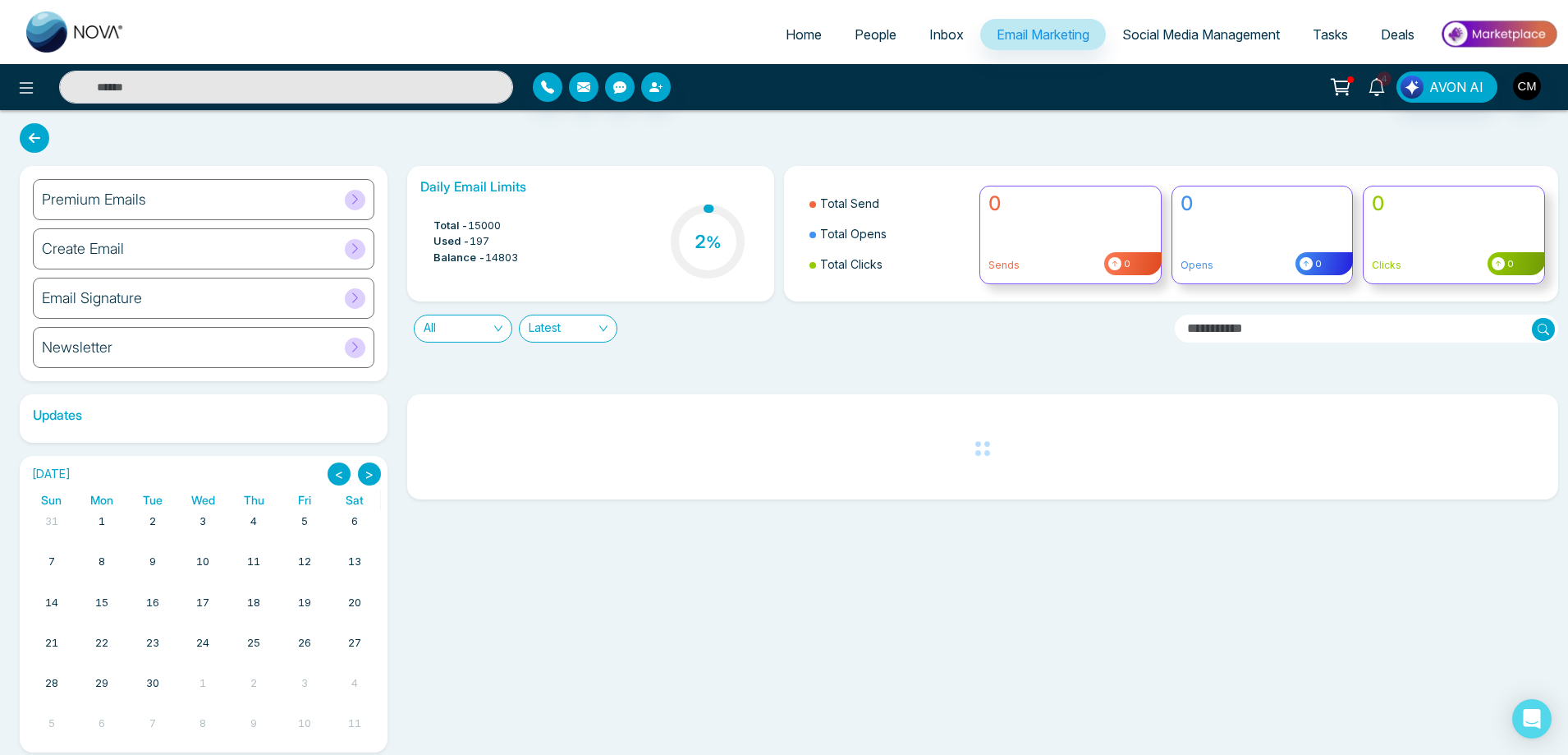
click at [1380, 88] on icon at bounding box center [1376, 87] width 18 height 18
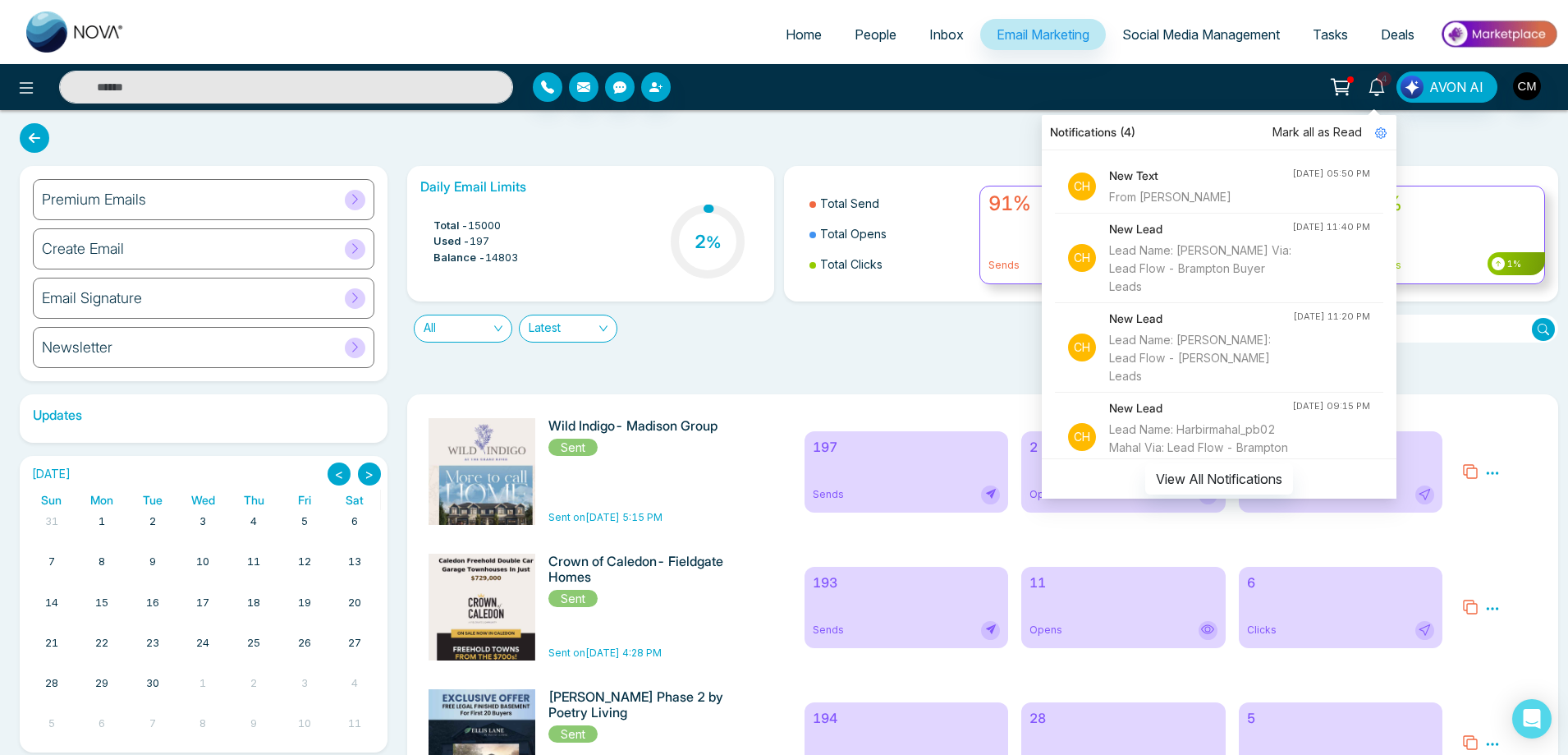
click at [1346, 135] on span "Mark all as Read" at bounding box center [1317, 132] width 89 height 18
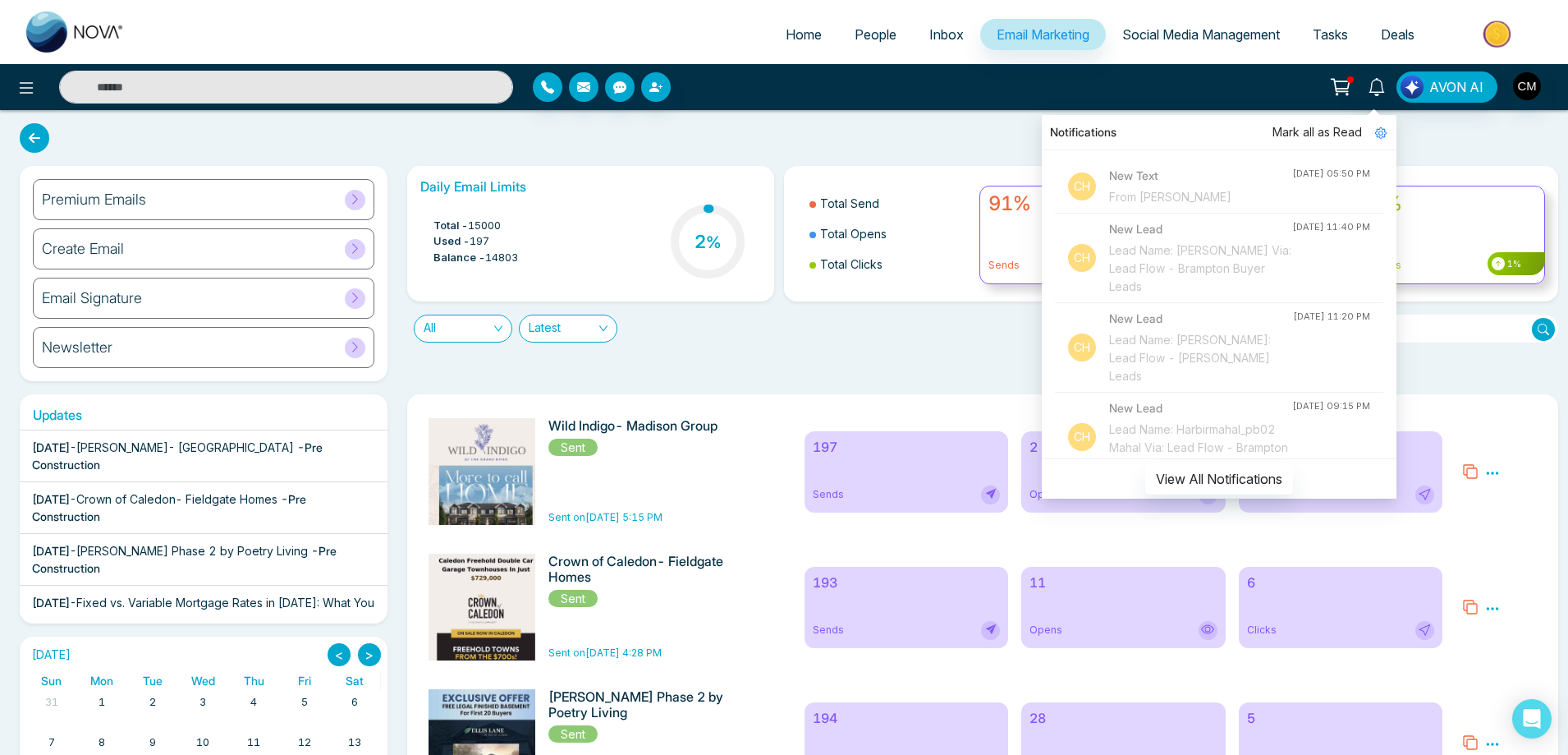
click at [795, 106] on div "Notifications Mark all as Read Ch New Text From Tanuj Patel Sep 22, 2025, 05:50…" at bounding box center [784, 87] width 1568 height 46
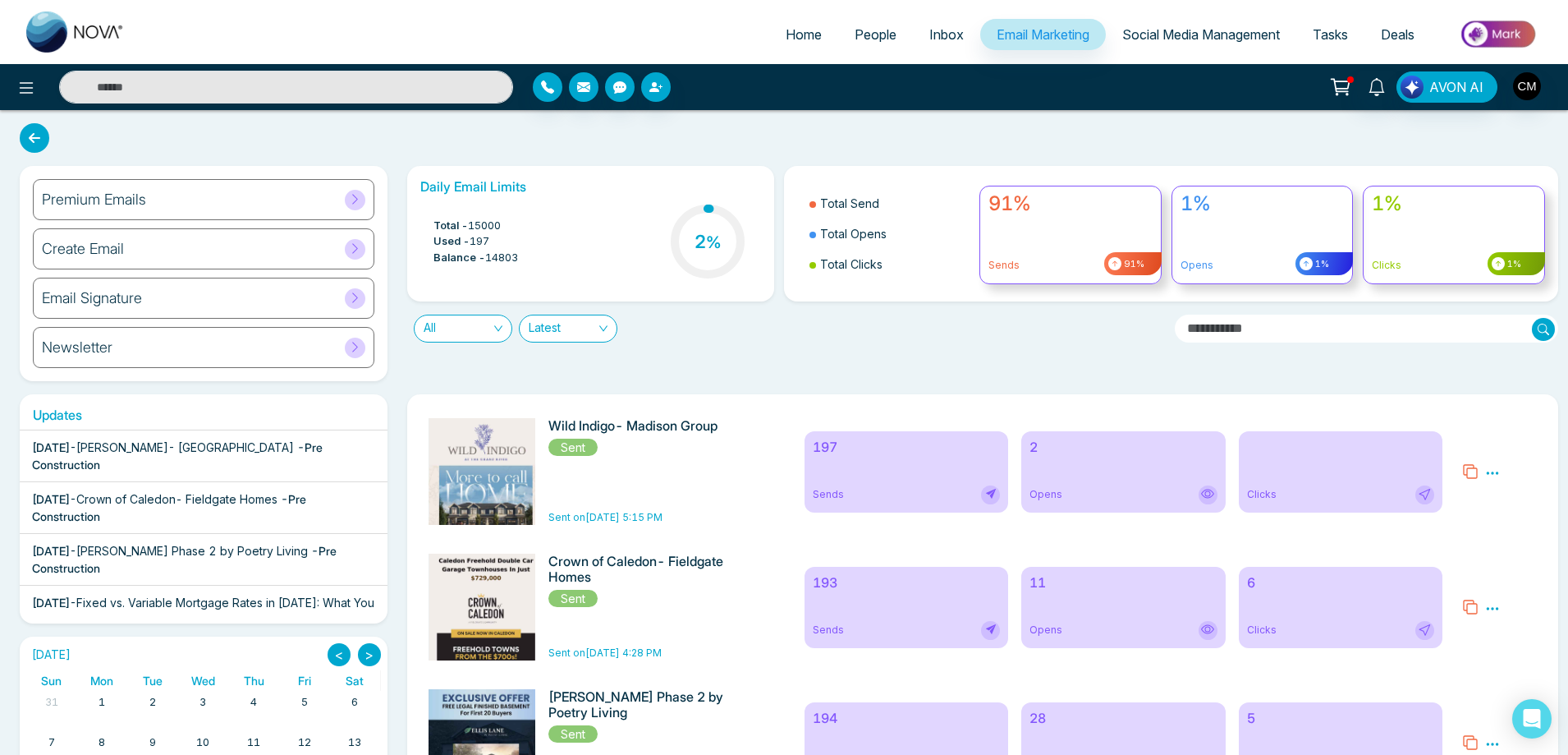
click at [930, 42] on span "Inbox" at bounding box center [946, 34] width 34 height 17
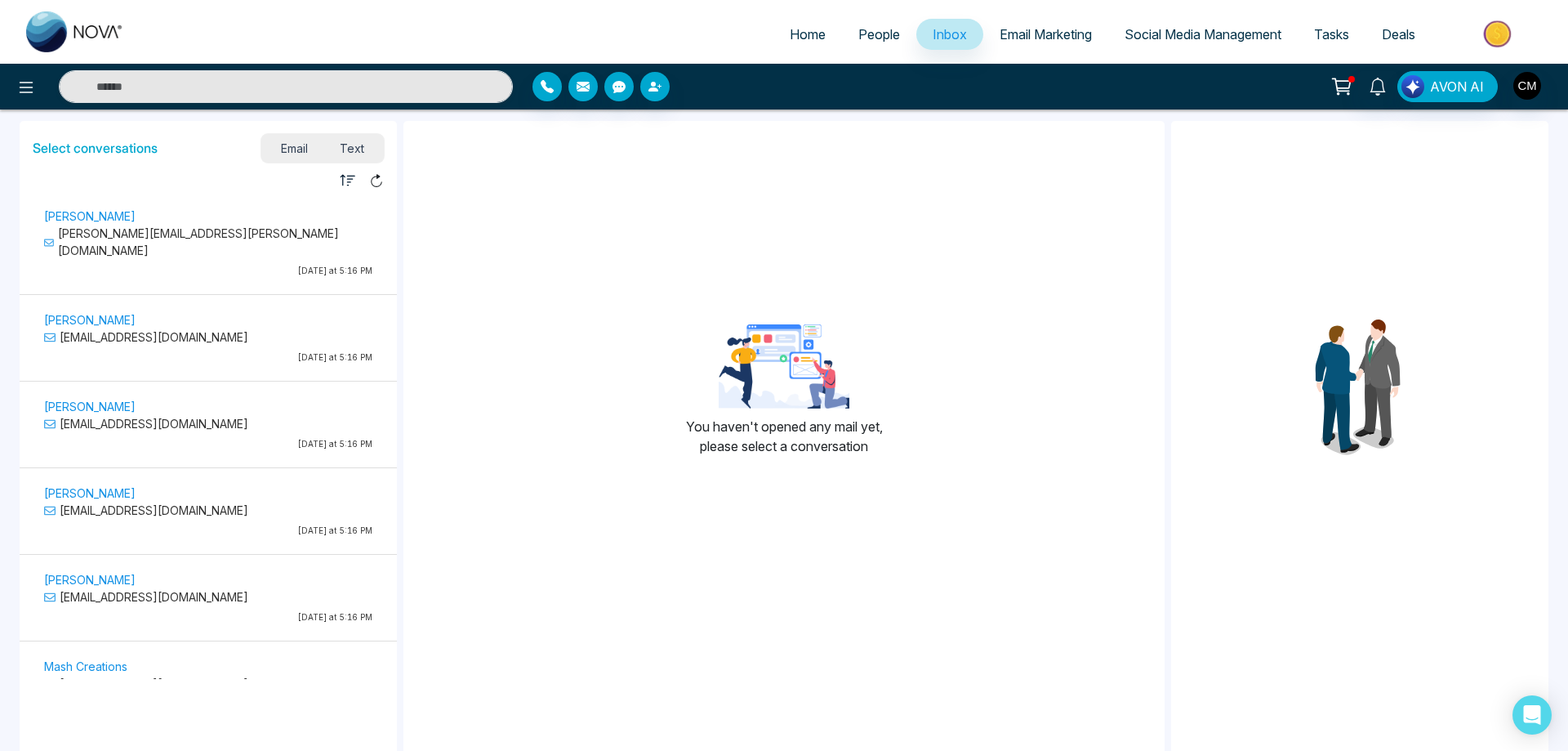
click at [363, 146] on span "Text" at bounding box center [352, 148] width 57 height 22
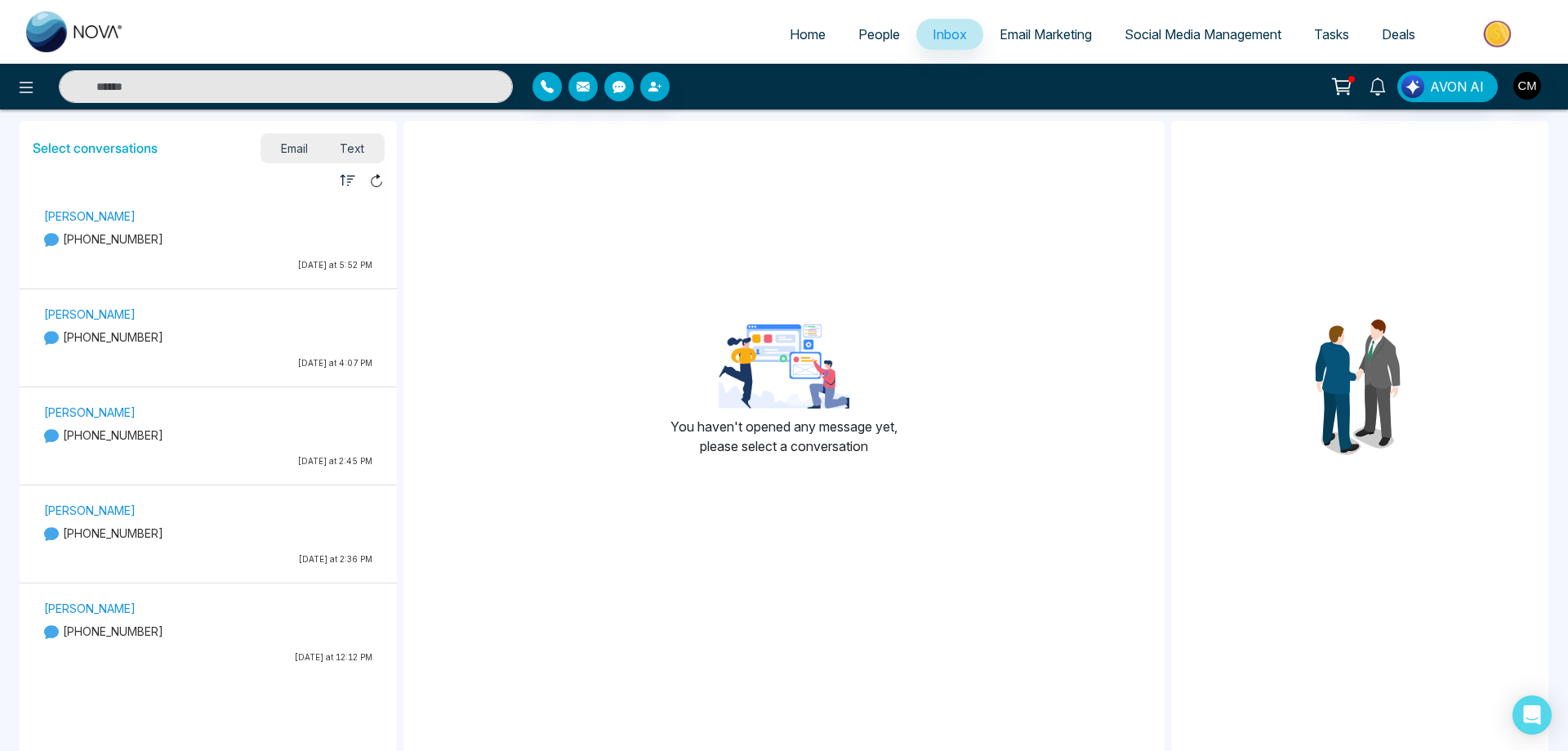
click at [162, 240] on p "[PHONE_NUMBER]" at bounding box center [208, 239] width 328 height 18
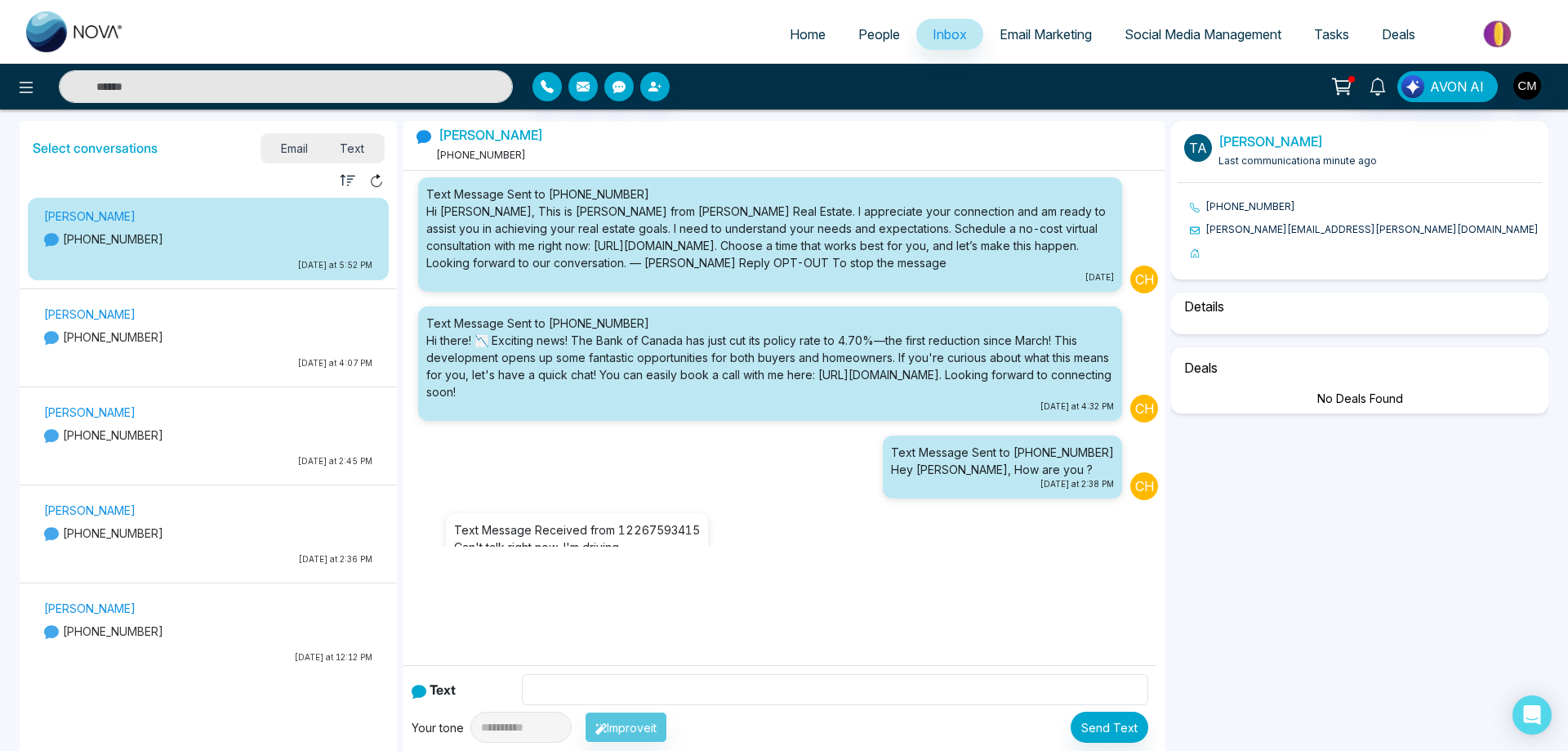
scroll to position [164, 0]
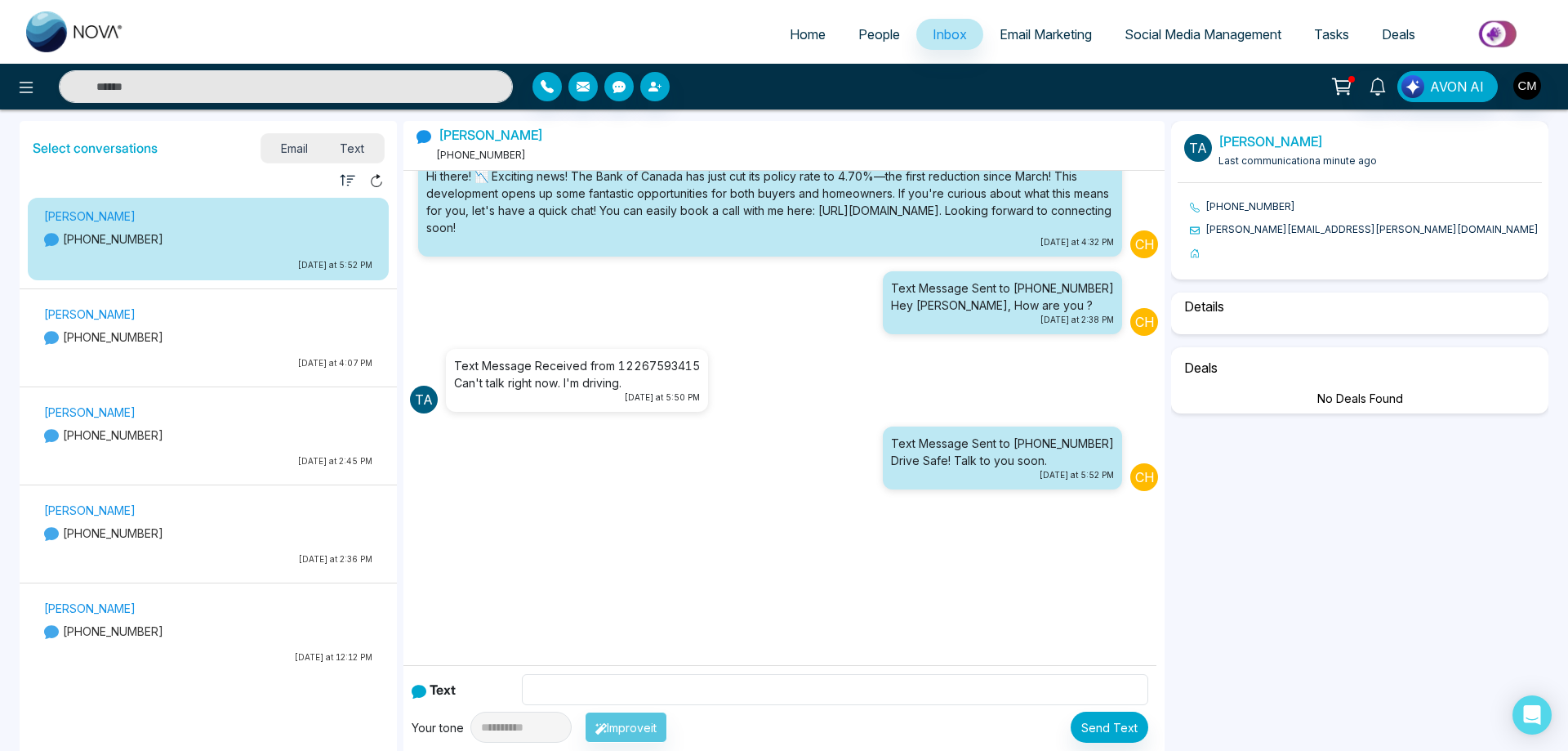
select select "****"
select select "********"
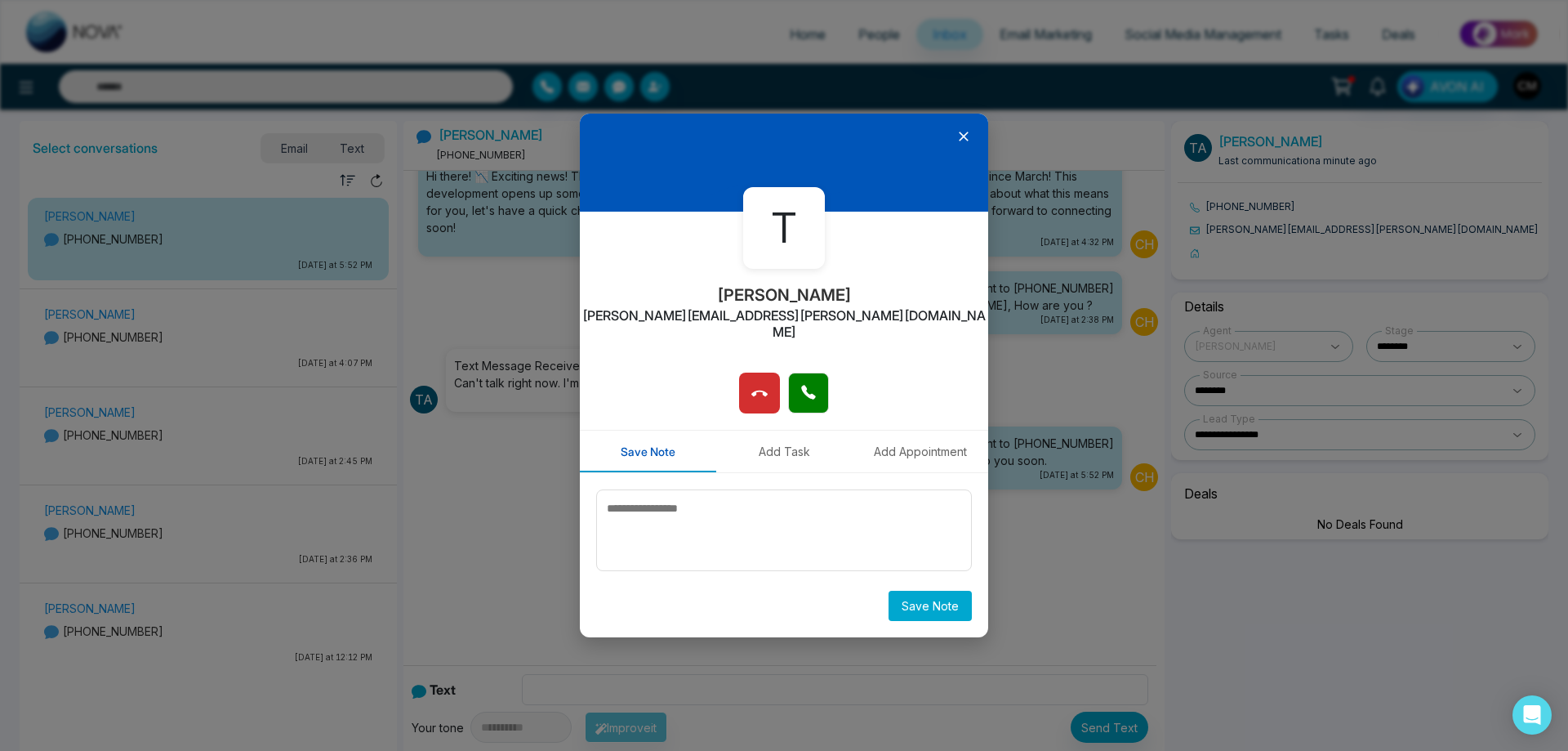
click at [952, 164] on div at bounding box center [783, 162] width 408 height 98
click at [961, 137] on icon at bounding box center [963, 136] width 17 height 17
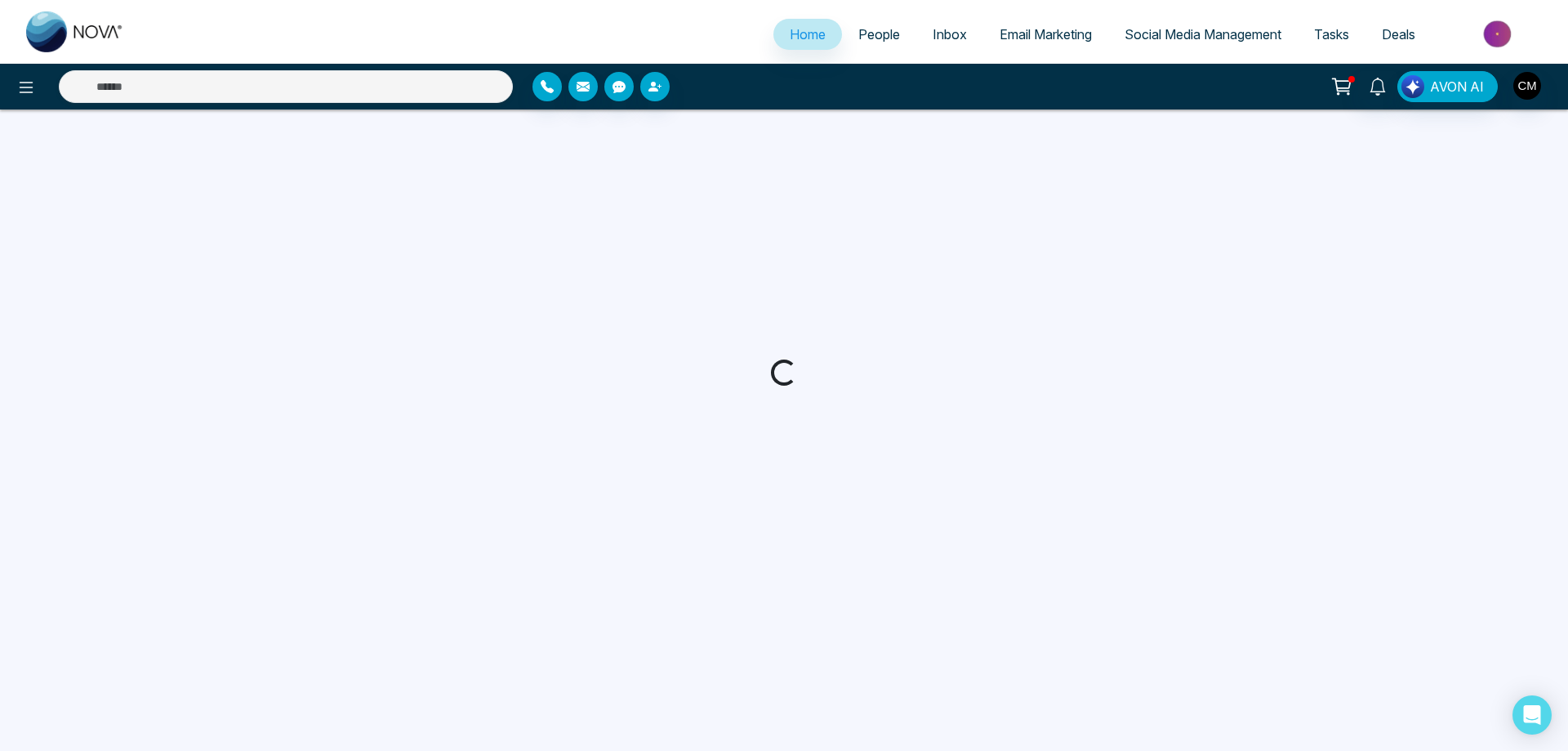
select select "*"
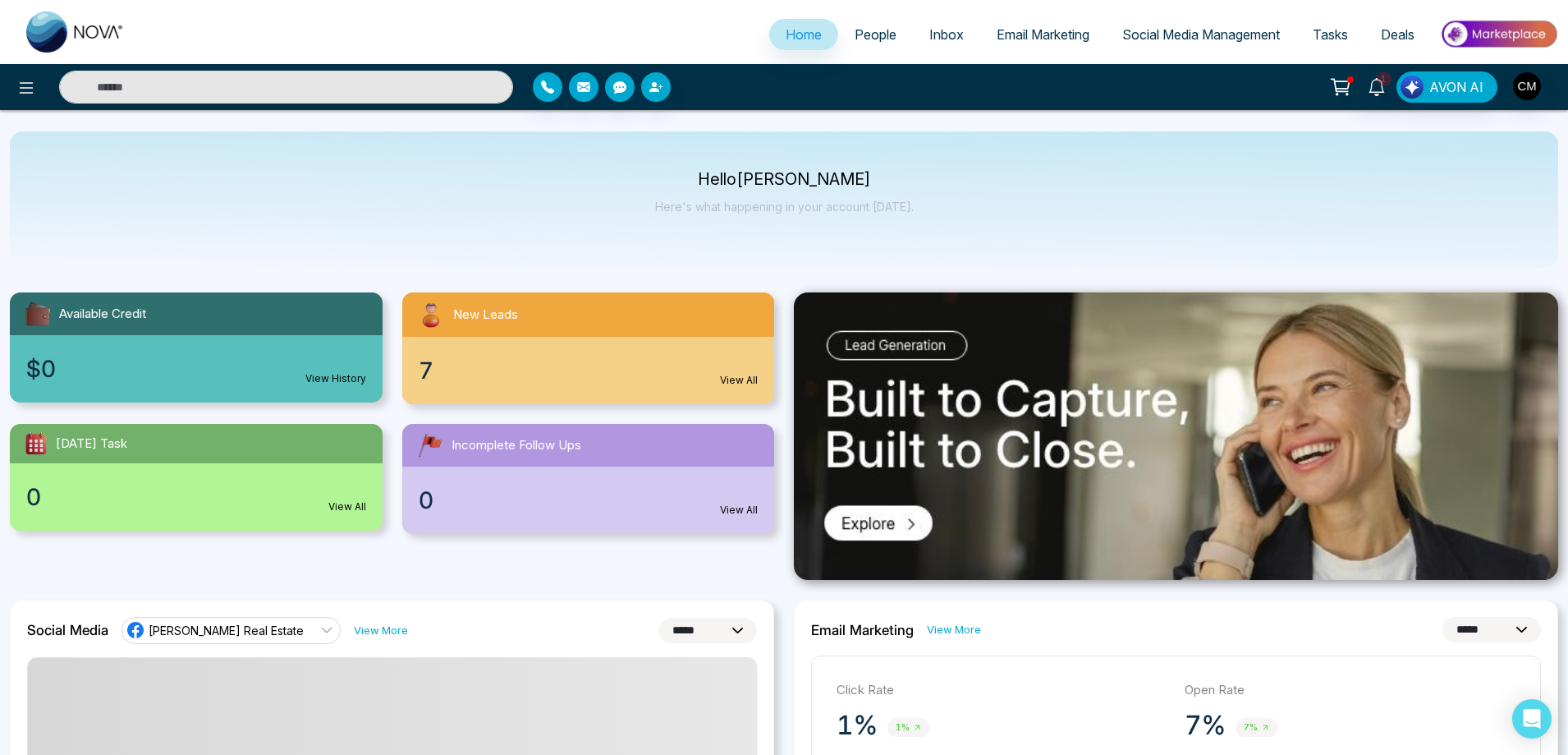
click at [872, 34] on span "People" at bounding box center [875, 34] width 41 height 17
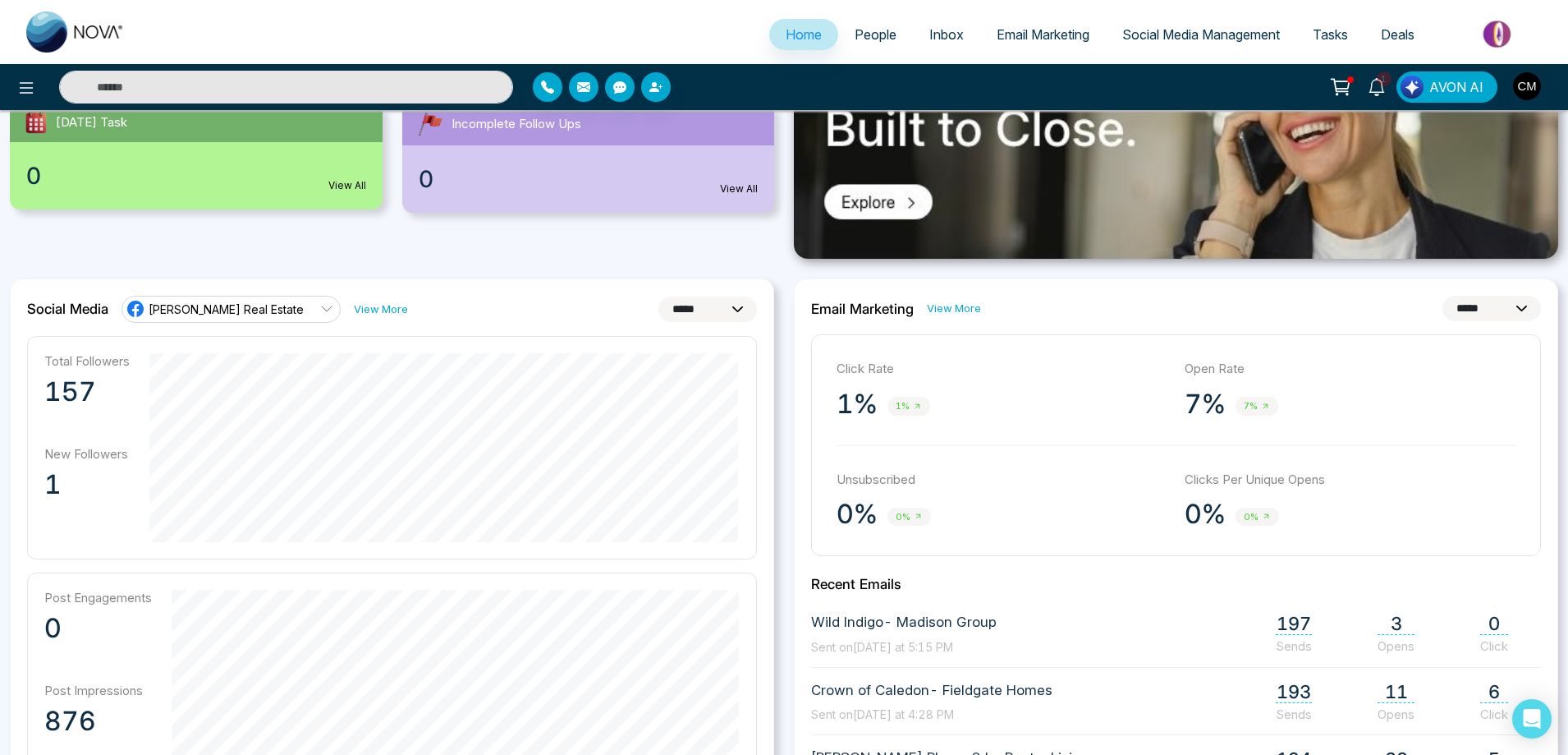
scroll to position [328, 0]
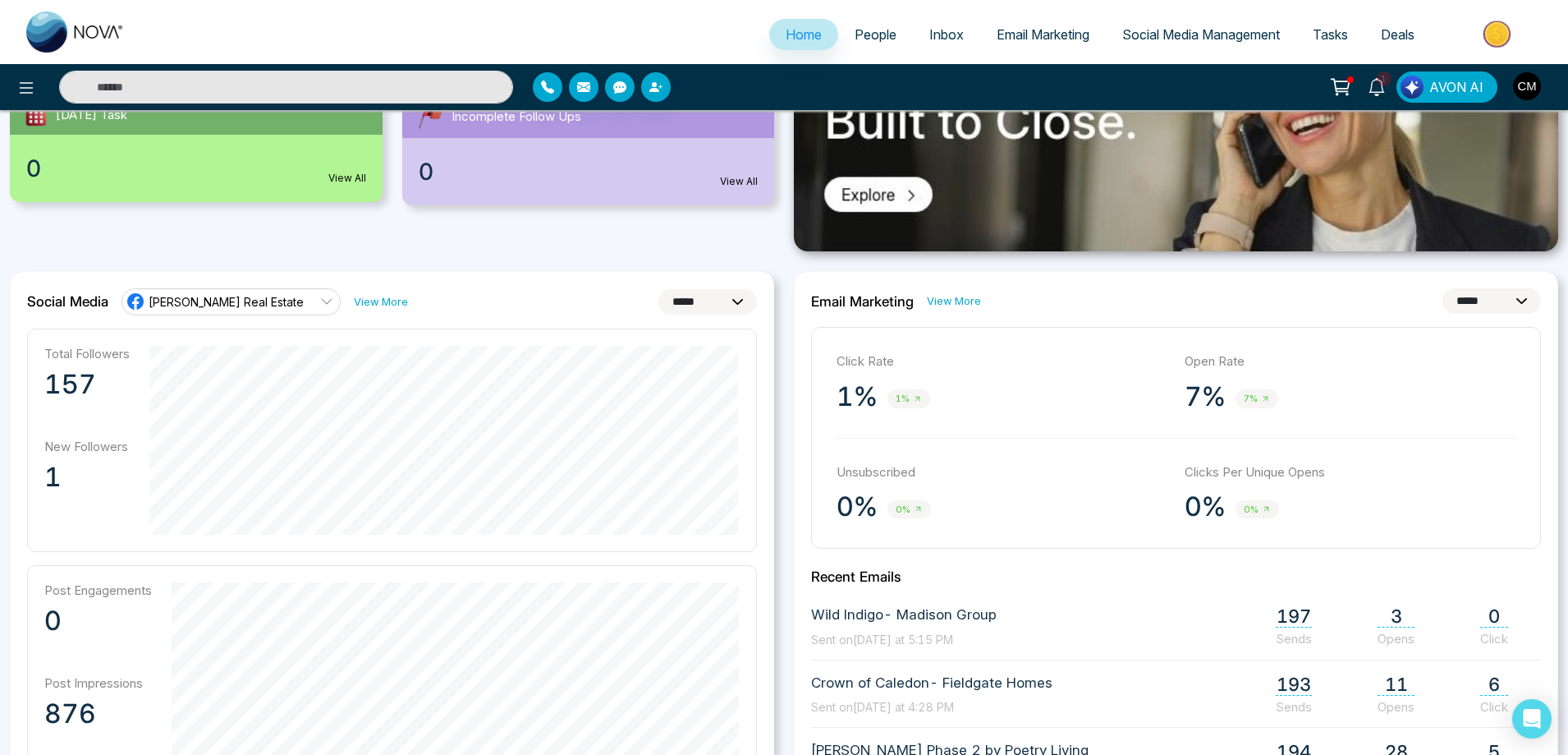
click at [863, 39] on span "People" at bounding box center [875, 34] width 41 height 17
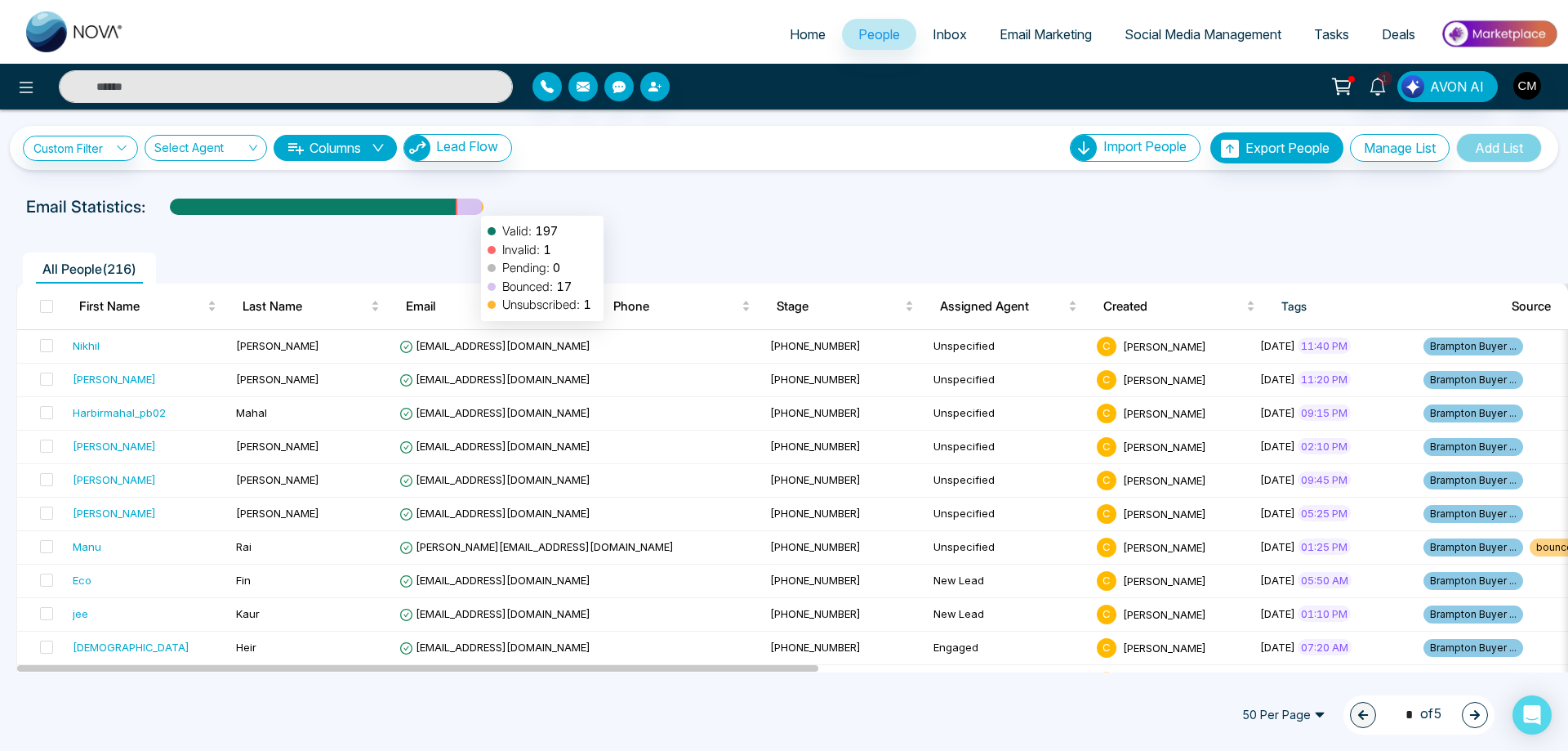
click at [473, 207] on div at bounding box center [470, 213] width 25 height 29
click at [120, 146] on icon at bounding box center [121, 148] width 11 height 11
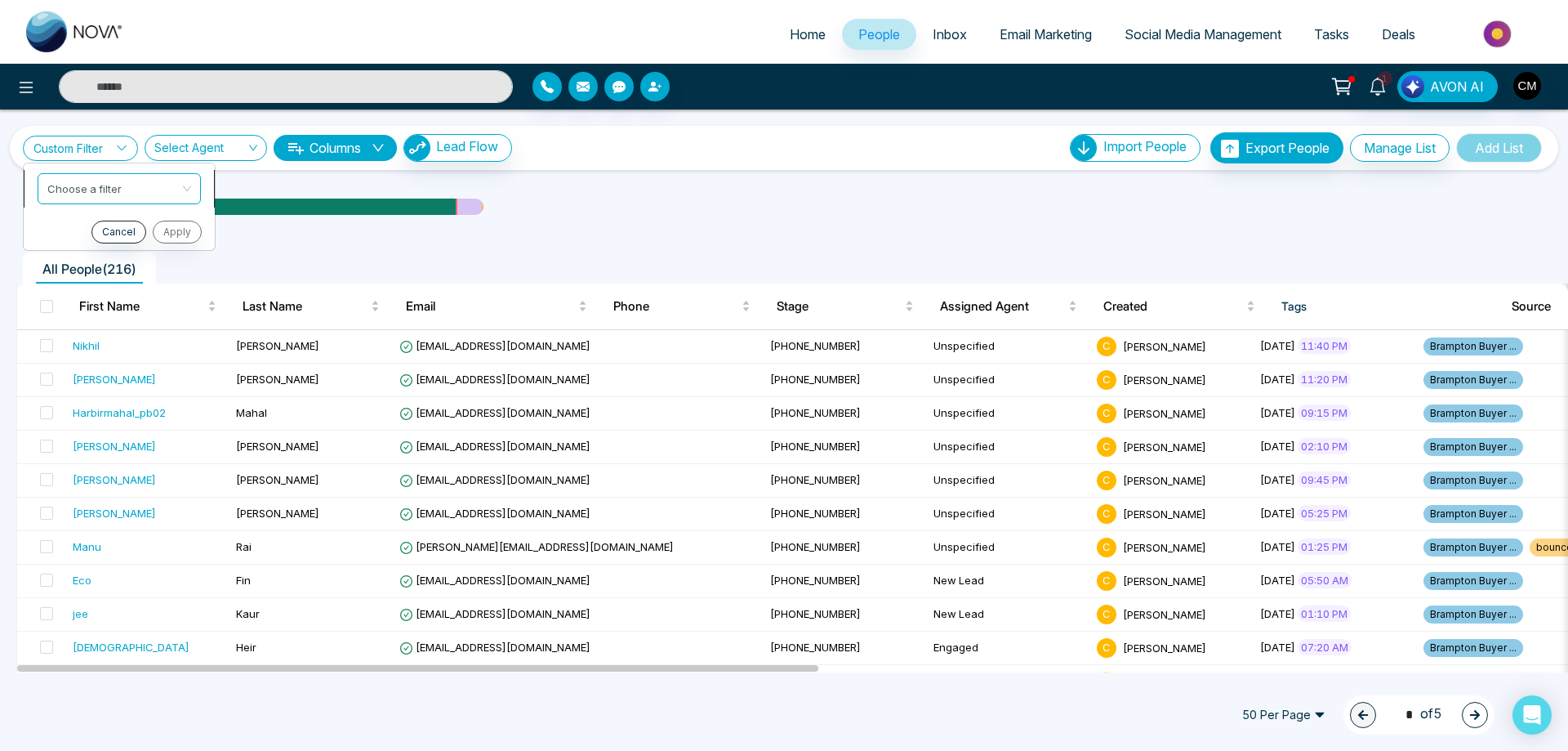
drag, startPoint x: 187, startPoint y: 182, endPoint x: 173, endPoint y: 185, distance: 14.3
click at [186, 182] on div "Choose a filter" at bounding box center [119, 188] width 163 height 31
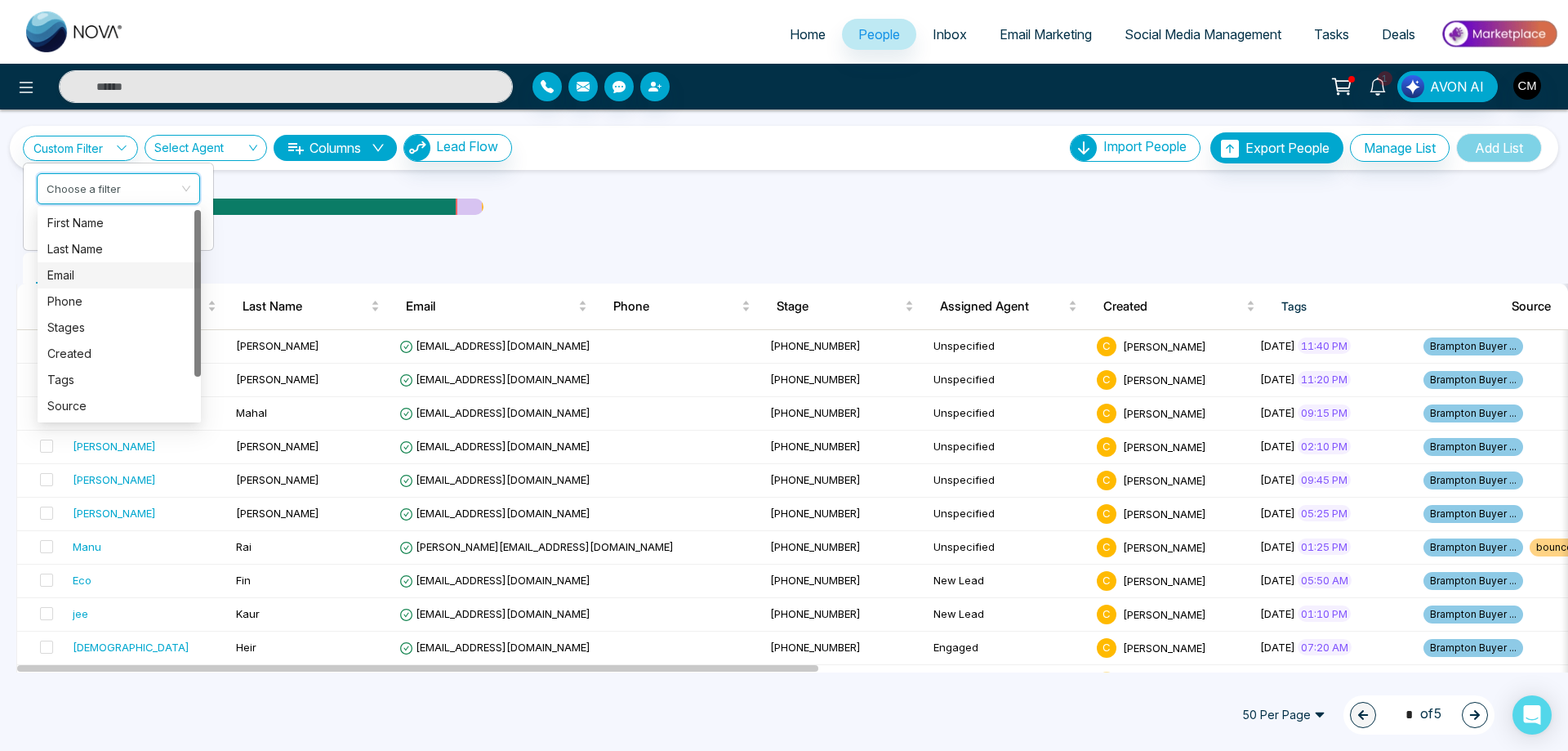
click at [103, 273] on div "Email" at bounding box center [119, 275] width 144 height 18
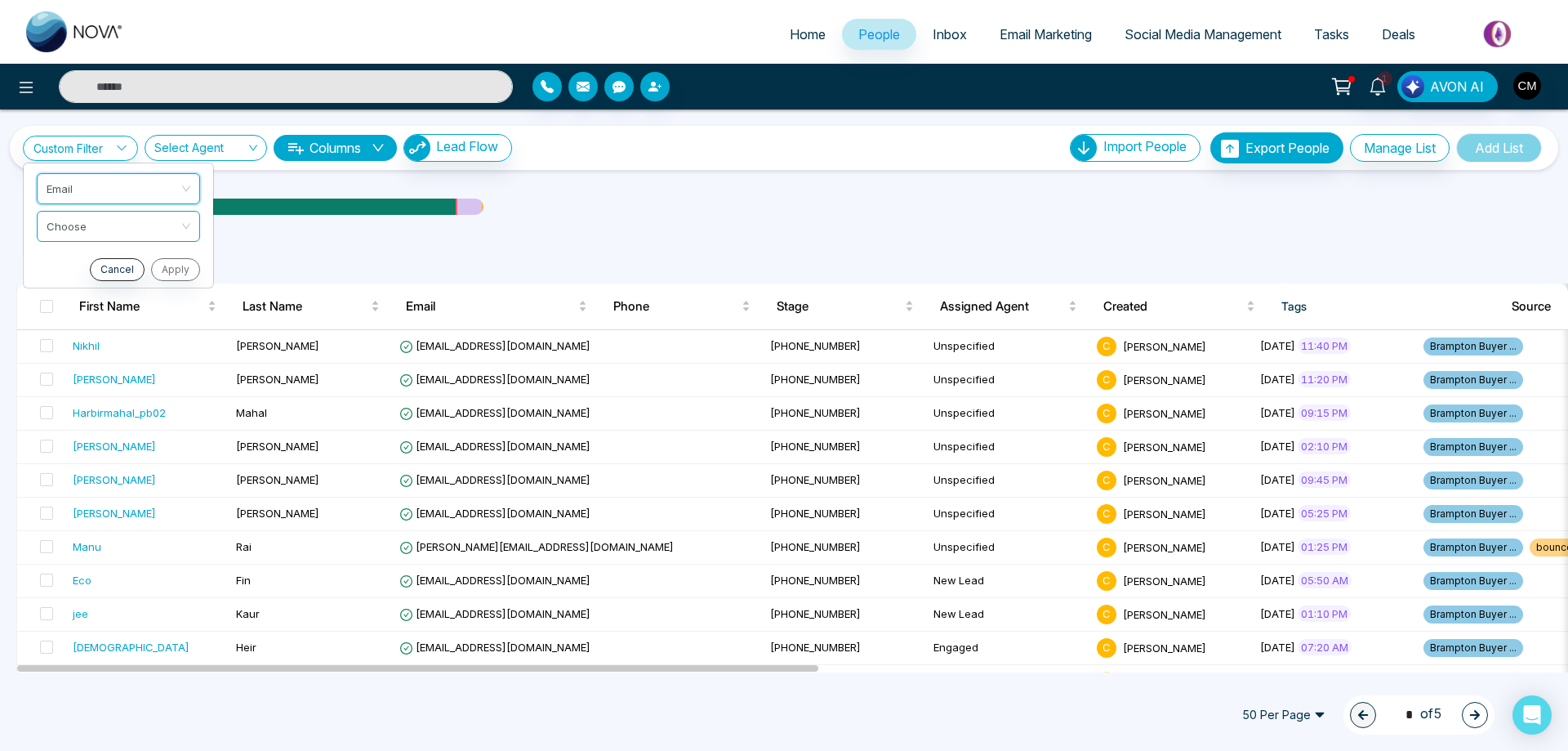
click at [392, 275] on ul "All People ( 216 )" at bounding box center [747, 267] width 1462 height 31
click at [68, 142] on link "Custom Filter" at bounding box center [80, 148] width 115 height 25
click at [88, 226] on input "search" at bounding box center [113, 224] width 133 height 25
click at [104, 312] on div "Contain" at bounding box center [119, 313] width 144 height 18
click at [121, 264] on input "text" at bounding box center [119, 266] width 163 height 31
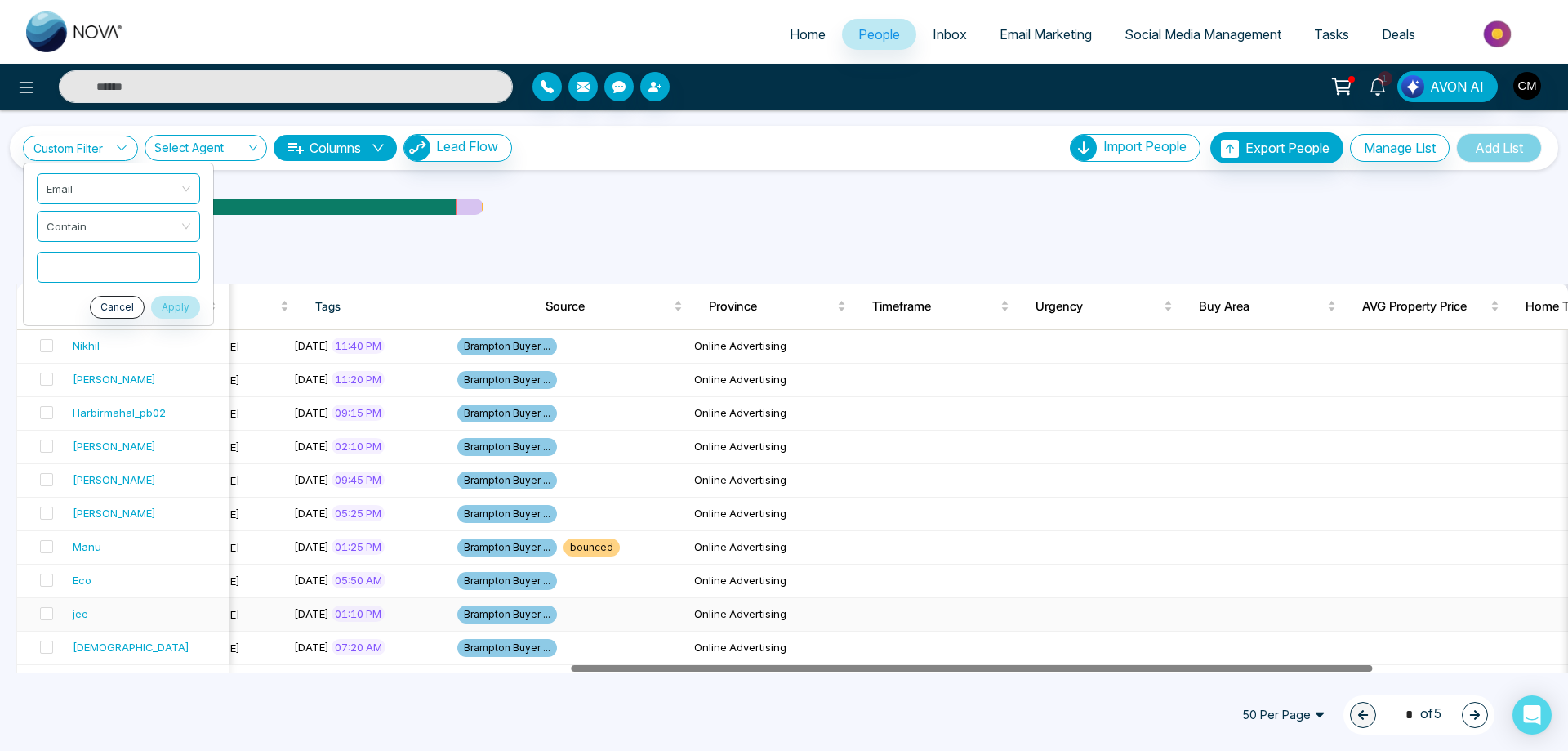
scroll to position [0, 1090]
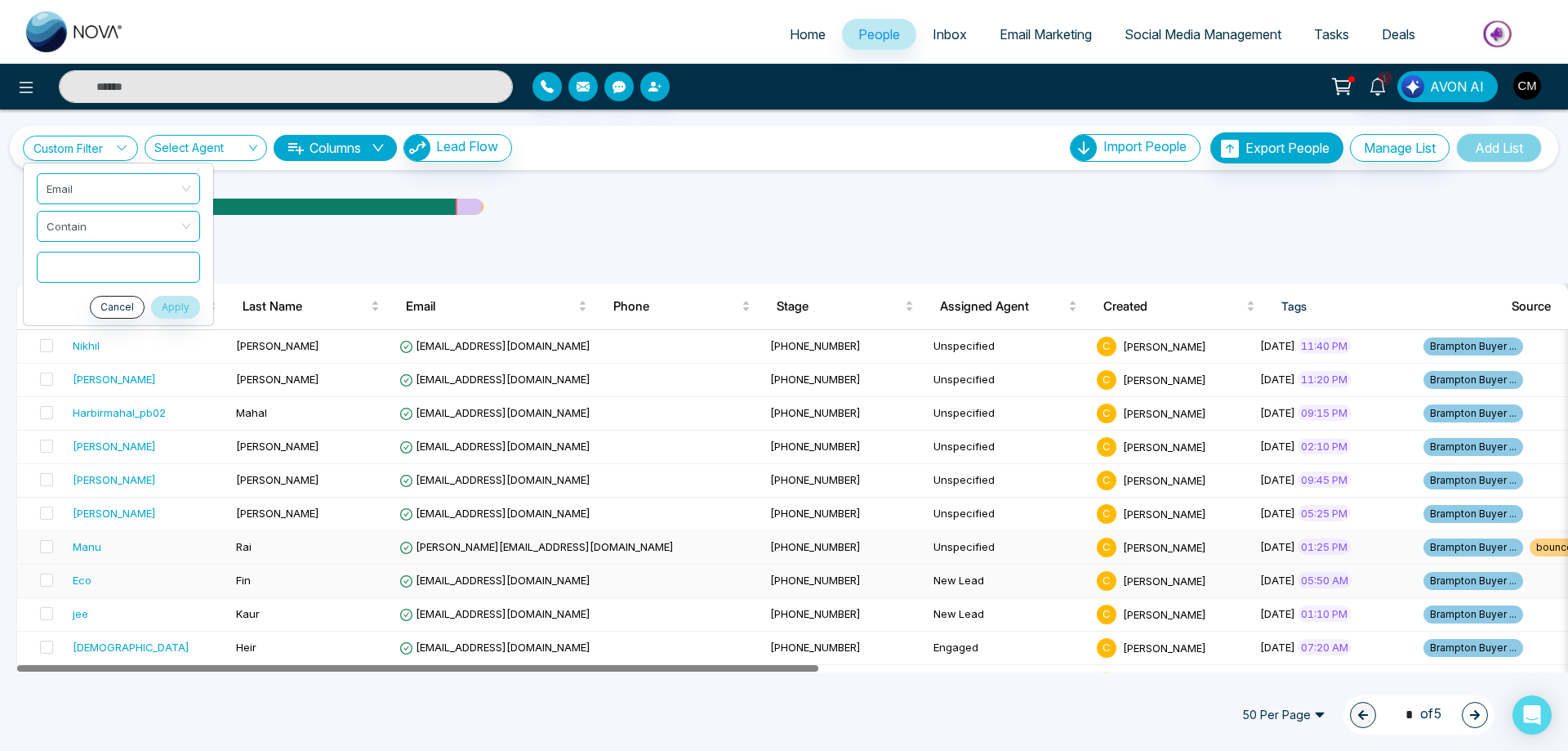
drag, startPoint x: 486, startPoint y: 668, endPoint x: 264, endPoint y: 556, distance: 248.7
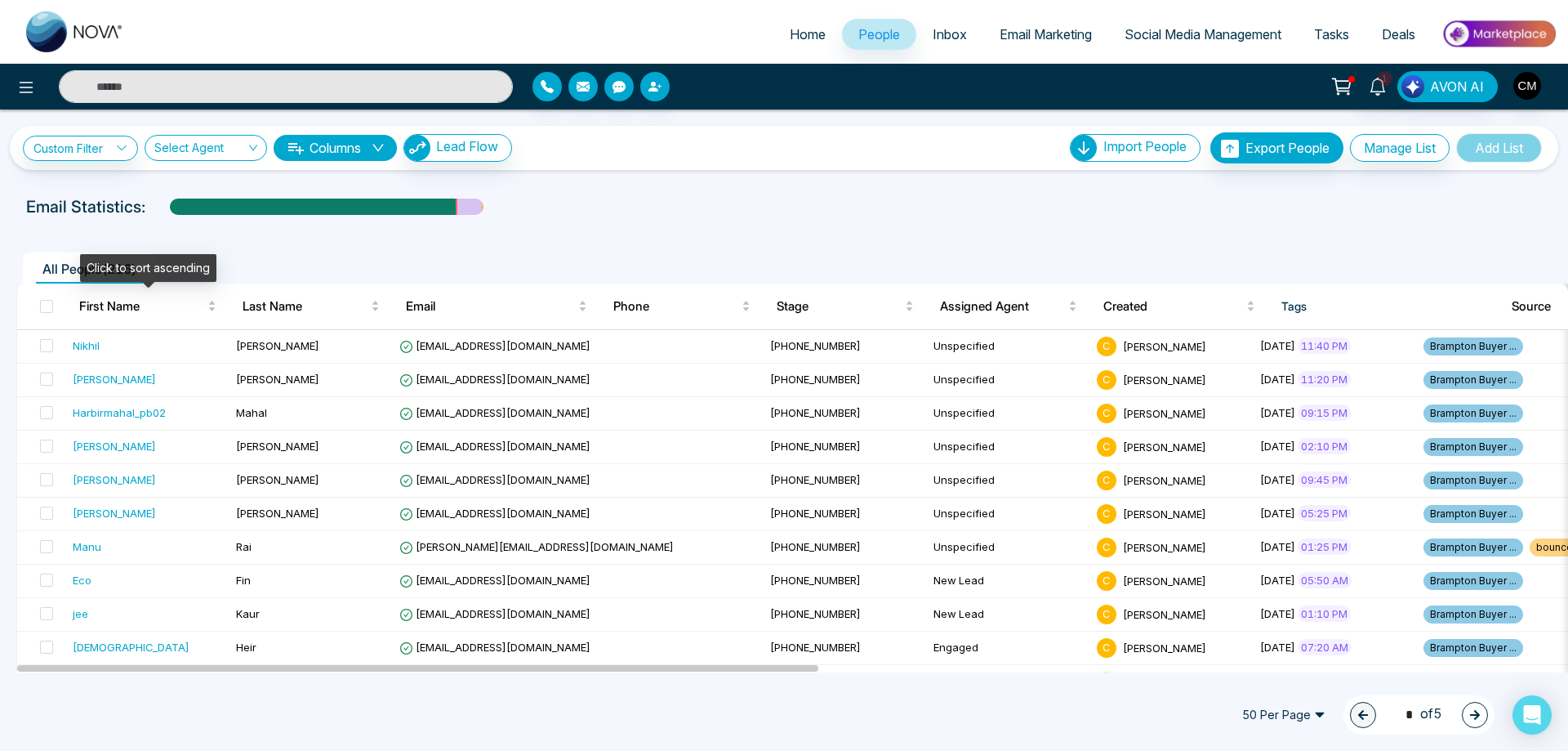
click at [253, 242] on div "All People ( 216 )" at bounding box center [783, 262] width 1555 height 41
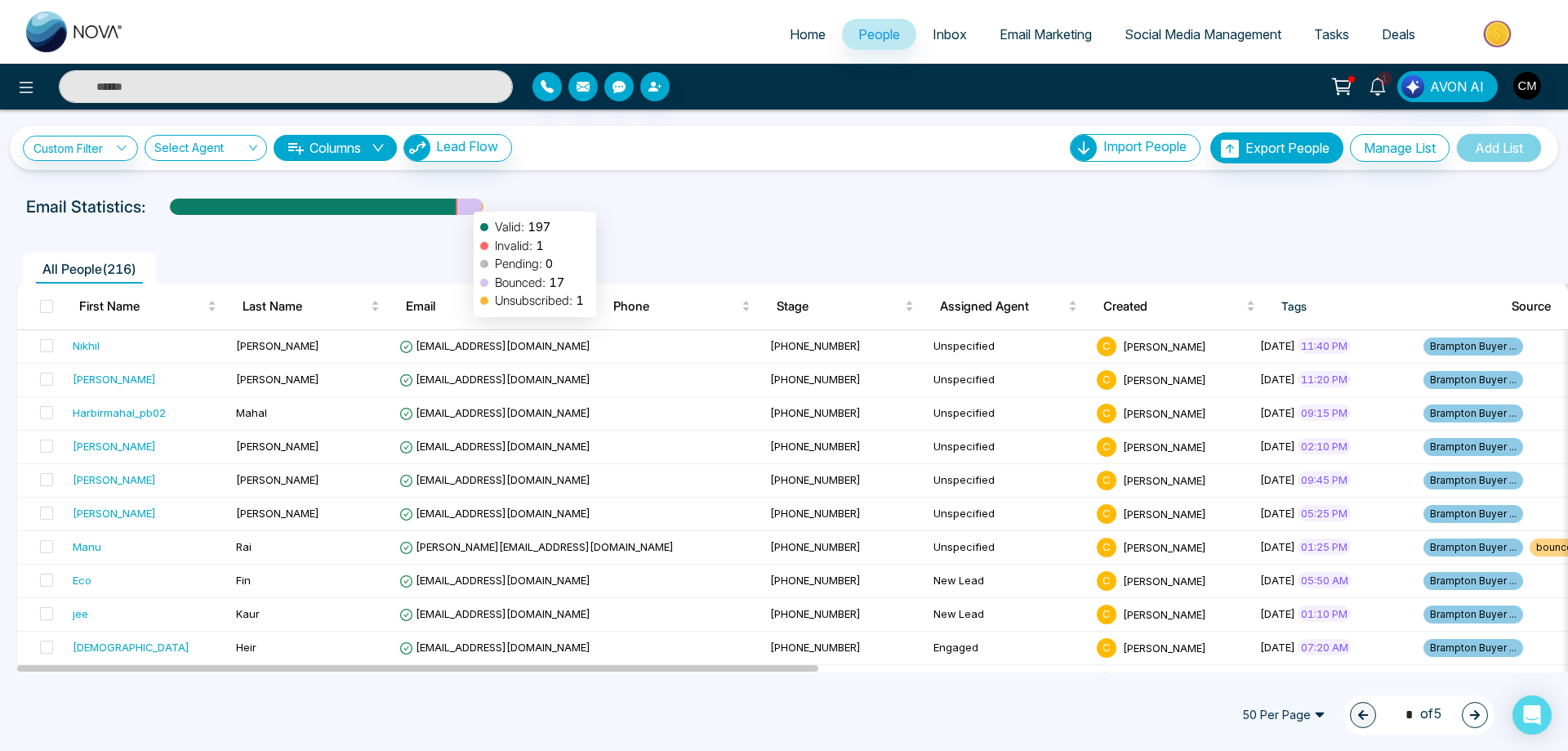
click at [465, 204] on div at bounding box center [470, 213] width 25 height 29
